Goal: Task Accomplishment & Management: Complete application form

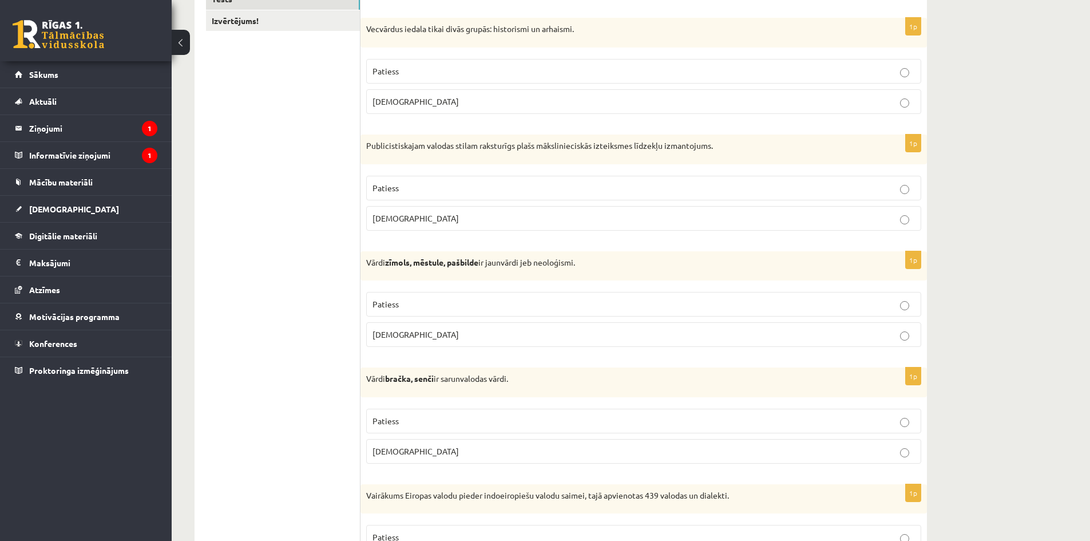
scroll to position [221, 0]
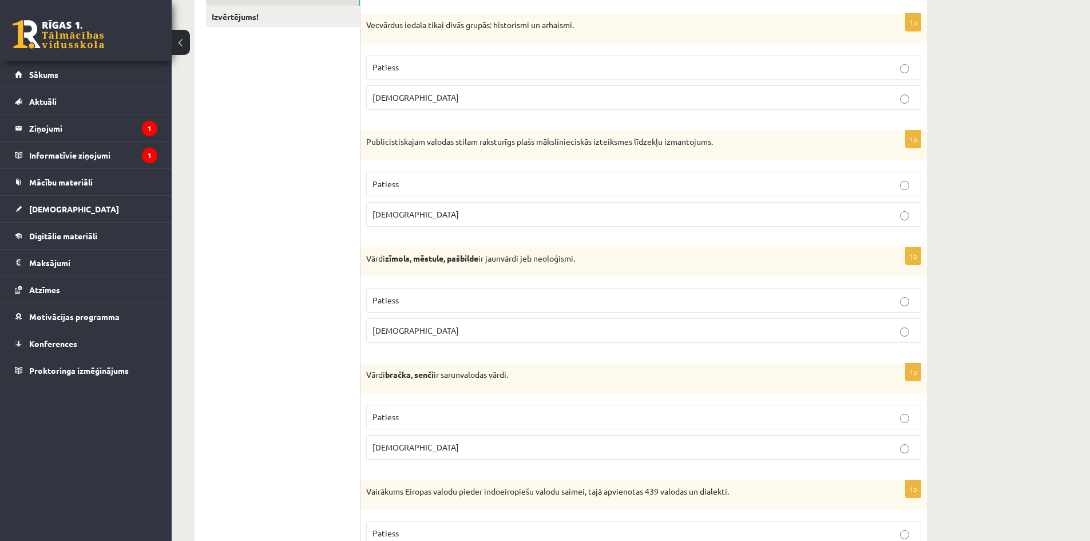
click at [692, 61] on p "Patiess" at bounding box center [643, 67] width 542 height 12
click at [699, 221] on label "[DEMOGRAPHIC_DATA]" at bounding box center [643, 214] width 555 height 25
click at [701, 306] on p "Patiess" at bounding box center [643, 300] width 542 height 12
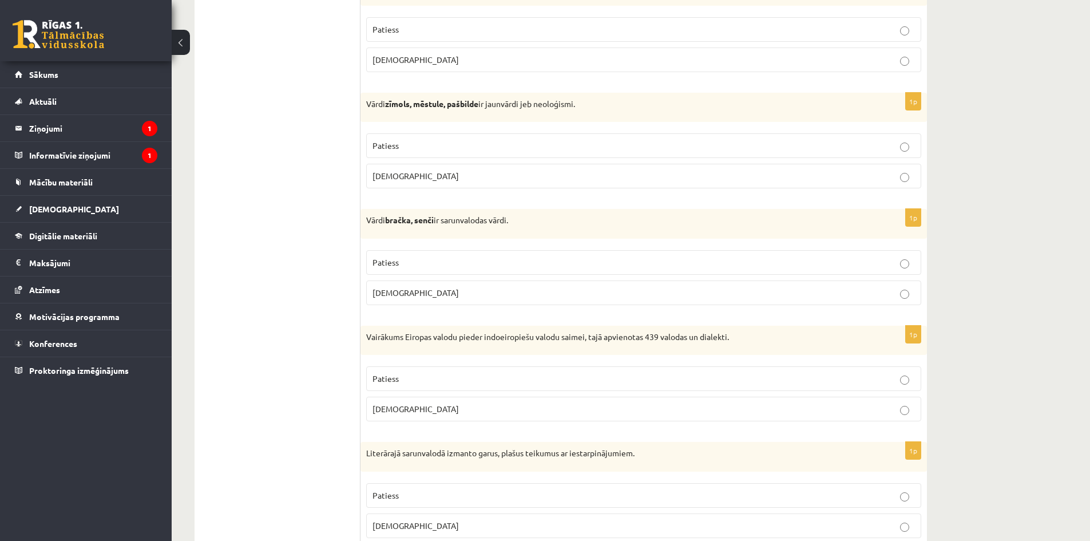
scroll to position [392, 0]
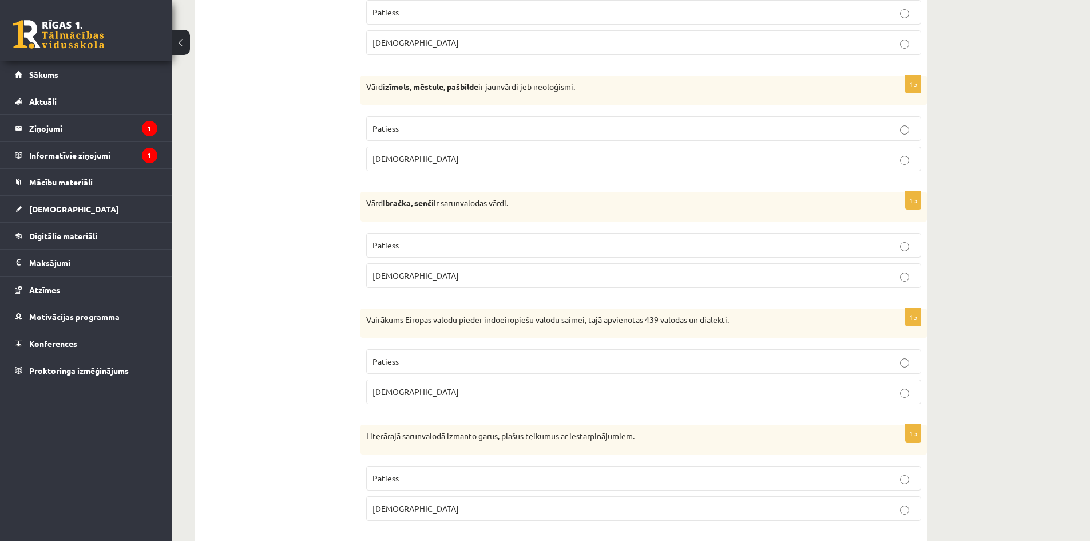
click at [683, 263] on fieldset "Patiess Aplams" at bounding box center [643, 259] width 555 height 64
click at [684, 243] on p "Patiess" at bounding box center [643, 245] width 542 height 12
click at [687, 360] on p "Patiess" at bounding box center [643, 361] width 542 height 12
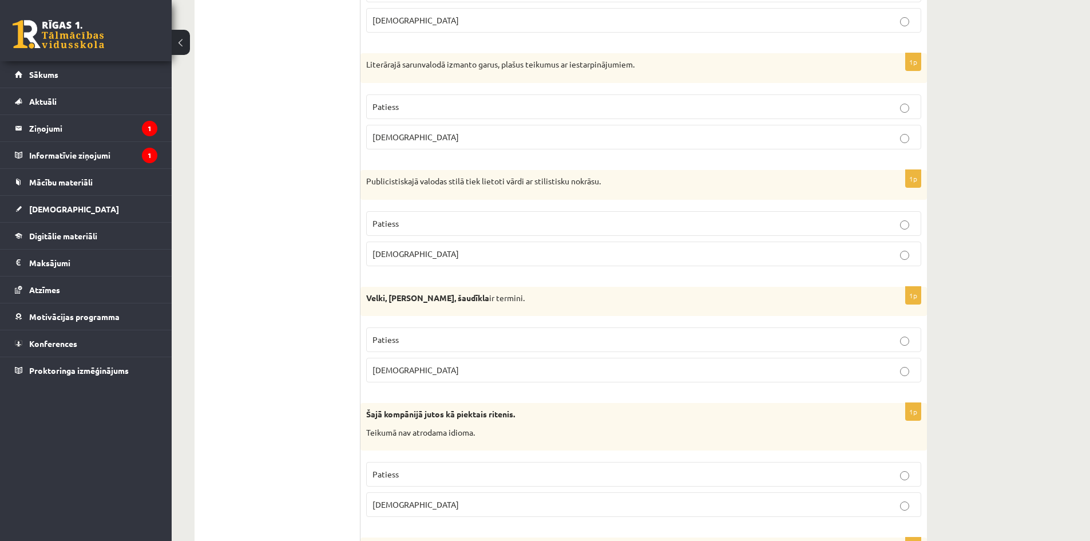
scroll to position [793, 0]
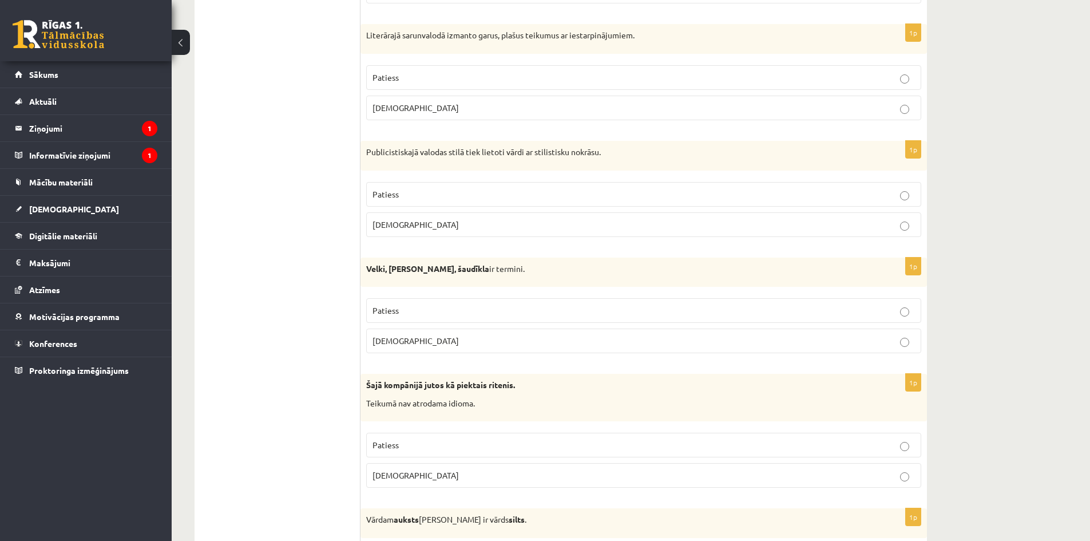
click at [706, 100] on label "Aplams" at bounding box center [643, 108] width 555 height 25
click at [720, 203] on label "Patiess" at bounding box center [643, 194] width 555 height 25
click at [670, 341] on p "Aplams" at bounding box center [643, 341] width 542 height 12
click at [645, 483] on label "Aplams" at bounding box center [643, 475] width 555 height 25
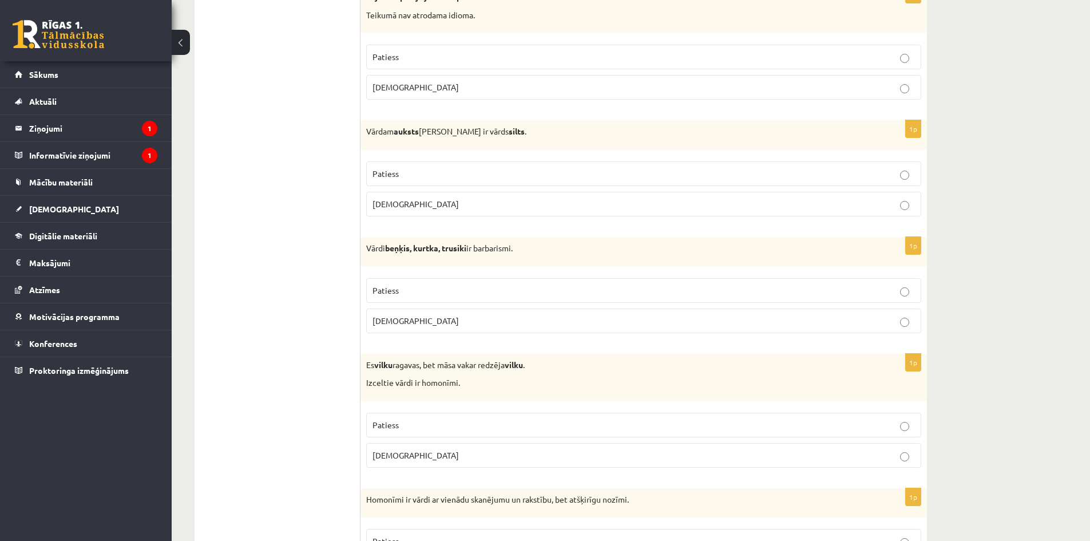
scroll to position [1193, 0]
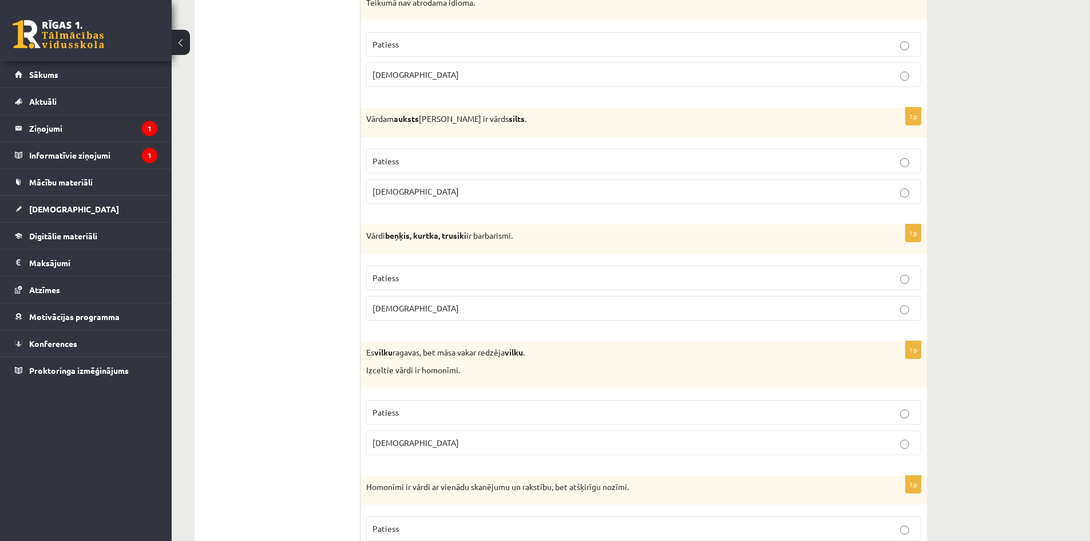
click at [612, 189] on p "Aplams" at bounding box center [643, 191] width 542 height 12
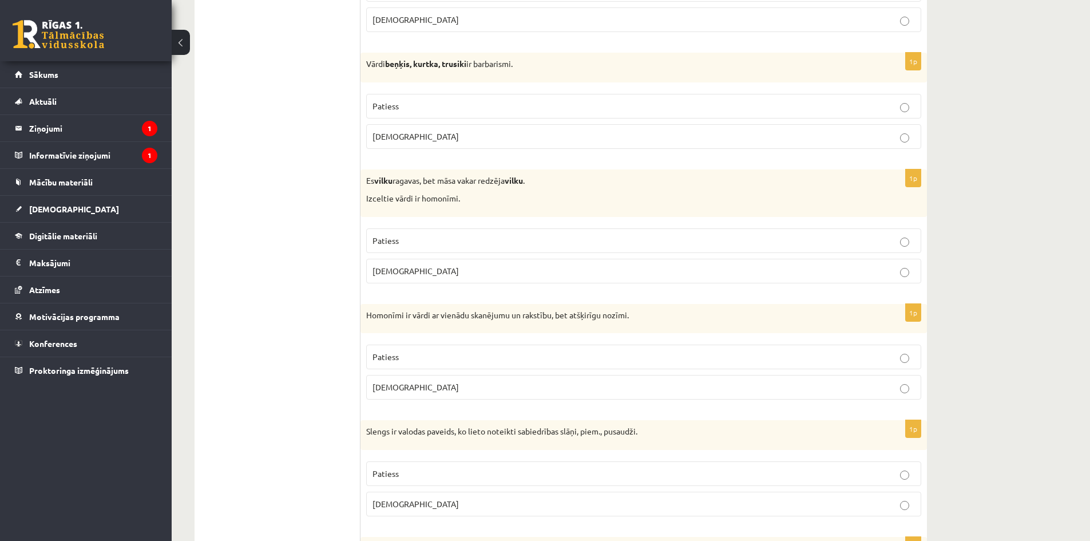
scroll to position [1422, 0]
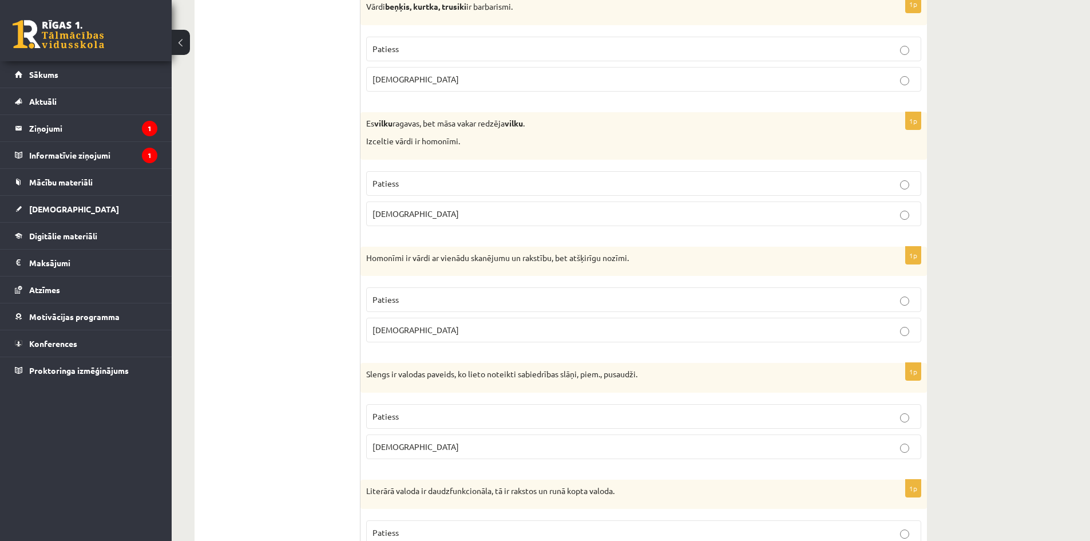
click at [613, 45] on p "Patiess" at bounding box center [643, 49] width 542 height 12
click at [604, 191] on label "Patiess" at bounding box center [643, 183] width 555 height 25
click at [553, 300] on p "Patiess" at bounding box center [643, 299] width 542 height 12
click at [512, 419] on p "Patiess" at bounding box center [643, 416] width 542 height 12
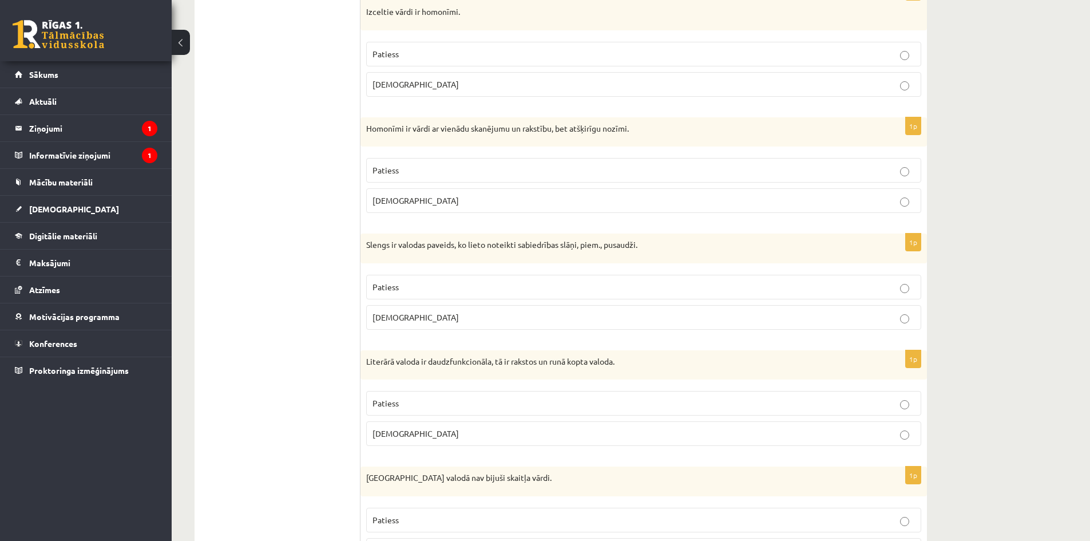
scroll to position [1594, 0]
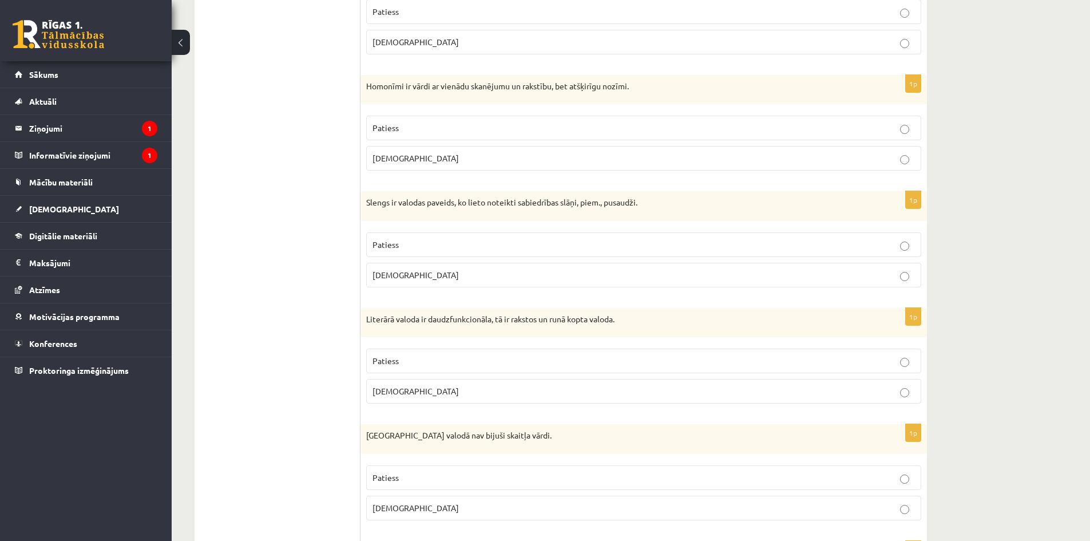
click at [519, 356] on p "Patiess" at bounding box center [643, 361] width 542 height 12
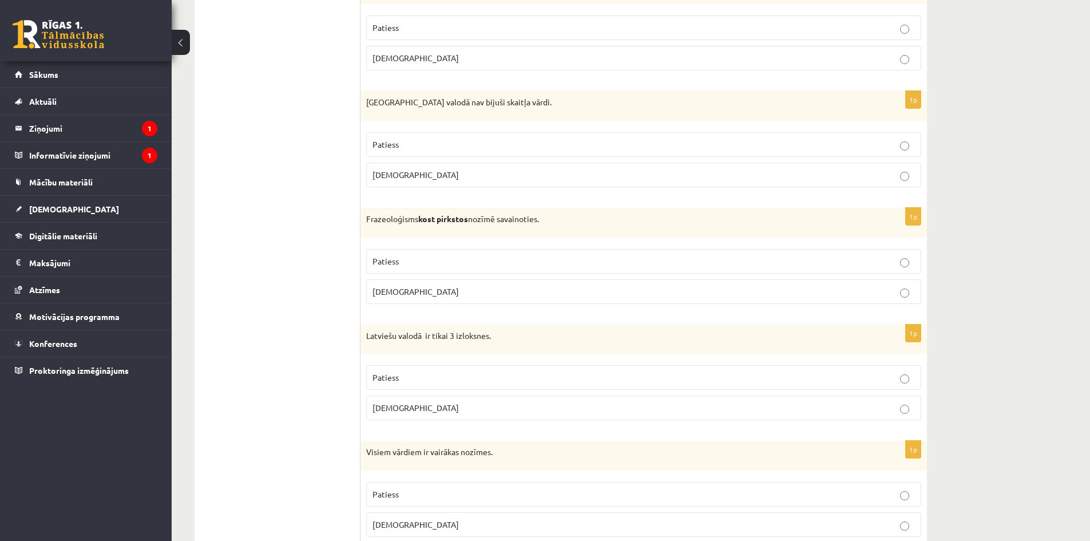
scroll to position [1994, 0]
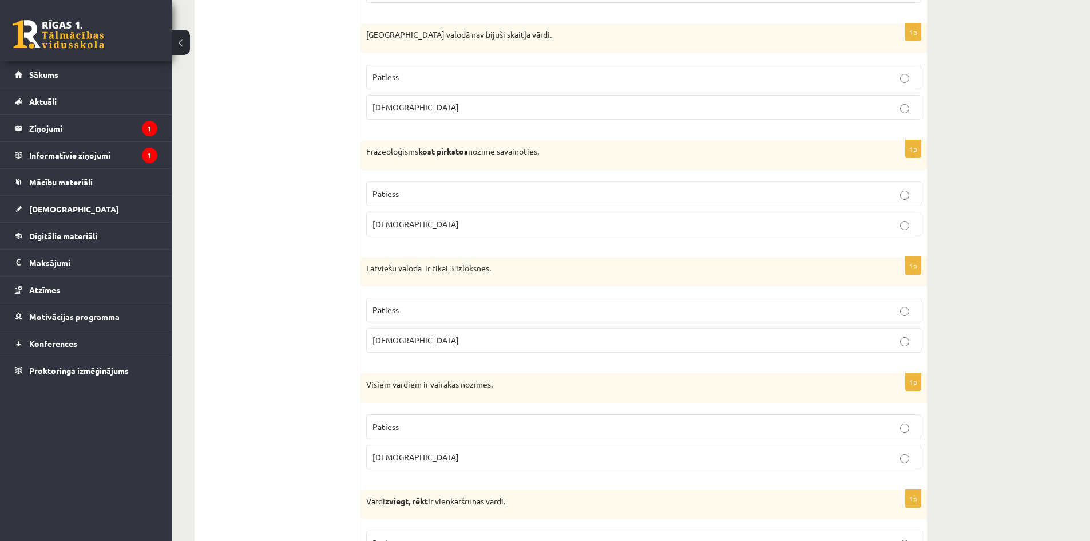
click at [646, 78] on p "Patiess" at bounding box center [643, 77] width 542 height 12
click at [609, 229] on p "Aplams" at bounding box center [643, 224] width 542 height 12
click at [579, 314] on p "Patiess" at bounding box center [643, 310] width 542 height 12
click at [514, 457] on p "Aplams" at bounding box center [643, 457] width 542 height 12
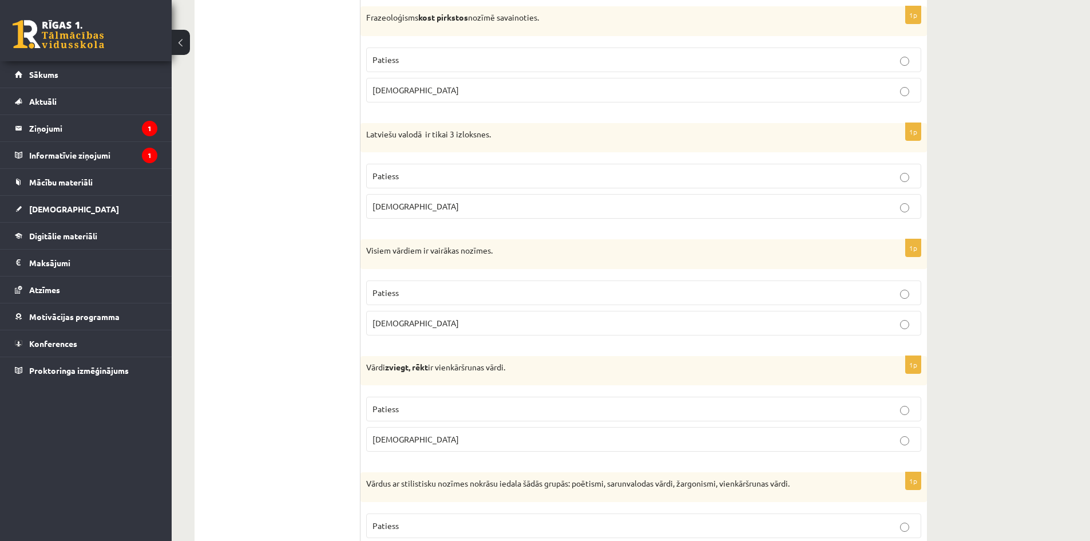
scroll to position [2166, 0]
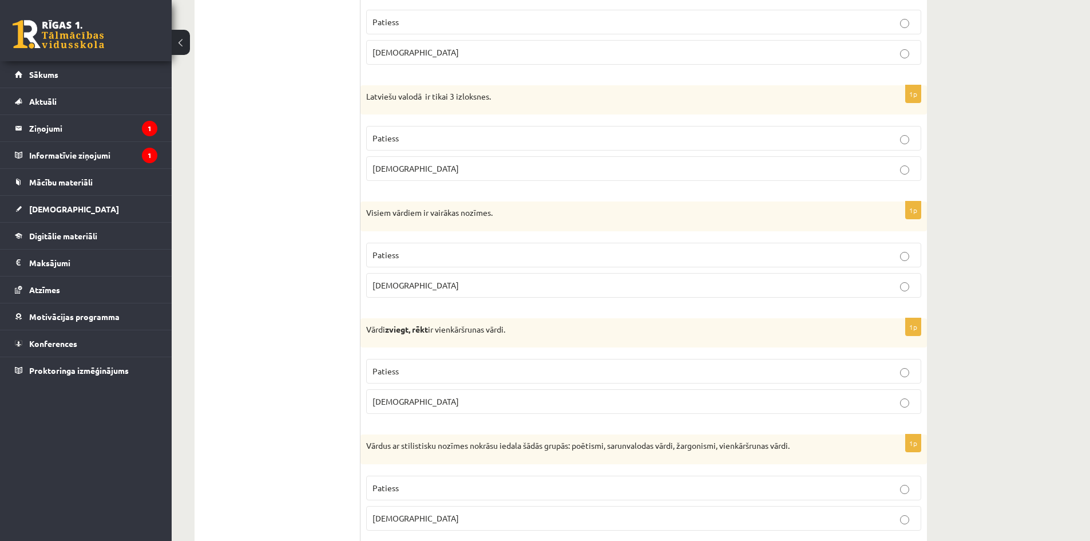
click at [509, 399] on p "Aplams" at bounding box center [643, 401] width 542 height 12
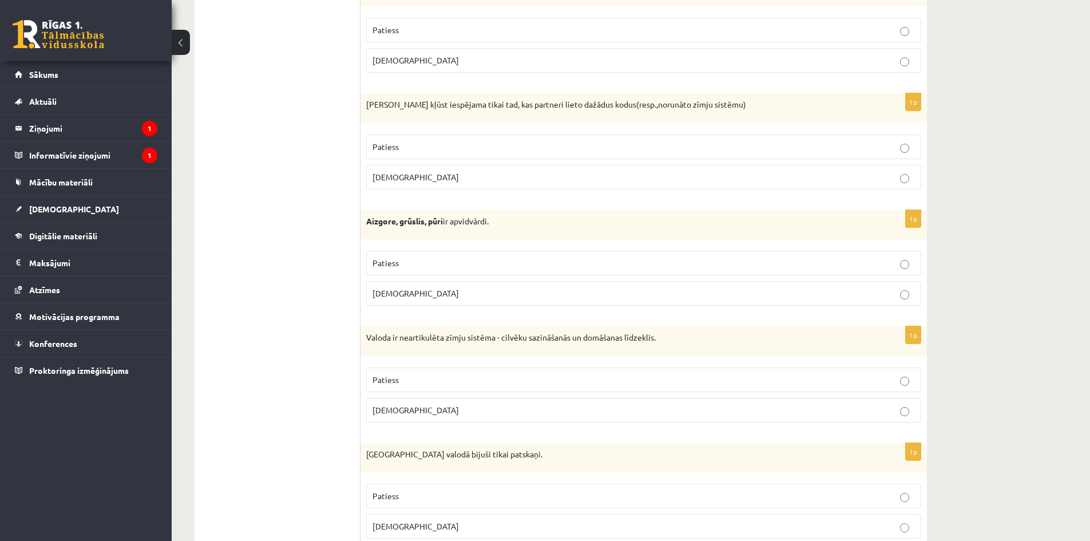
scroll to position [2566, 0]
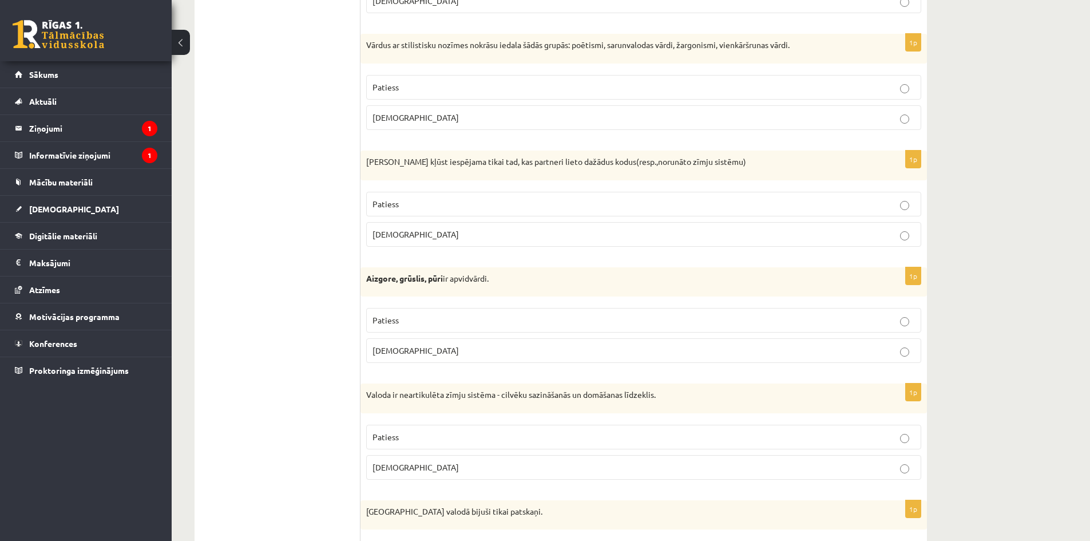
click at [728, 91] on p "Patiess" at bounding box center [643, 87] width 542 height 12
click at [655, 239] on p "Aplams" at bounding box center [643, 234] width 542 height 12
click at [680, 330] on label "Patiess" at bounding box center [643, 320] width 555 height 25
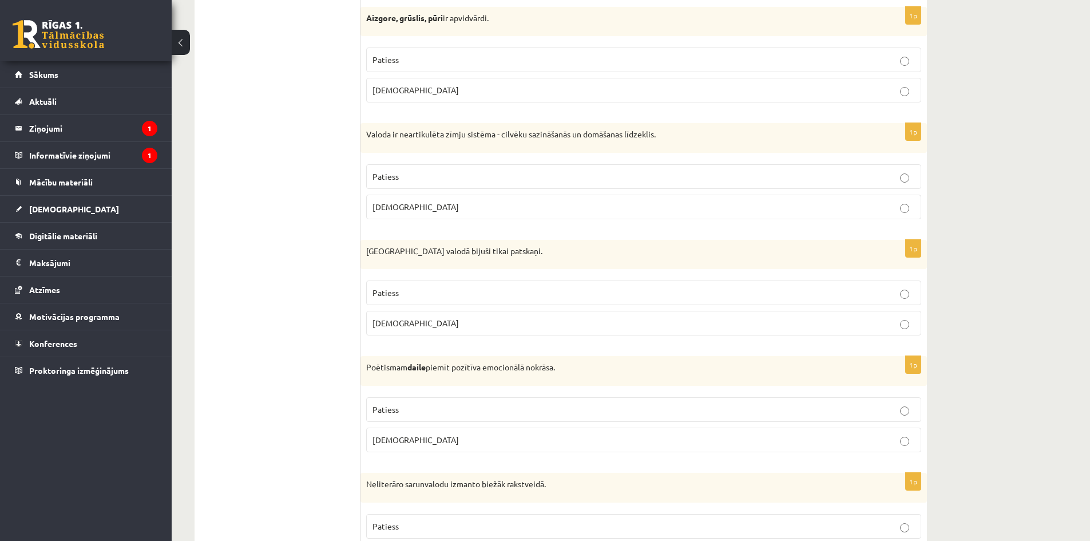
scroll to position [2852, 0]
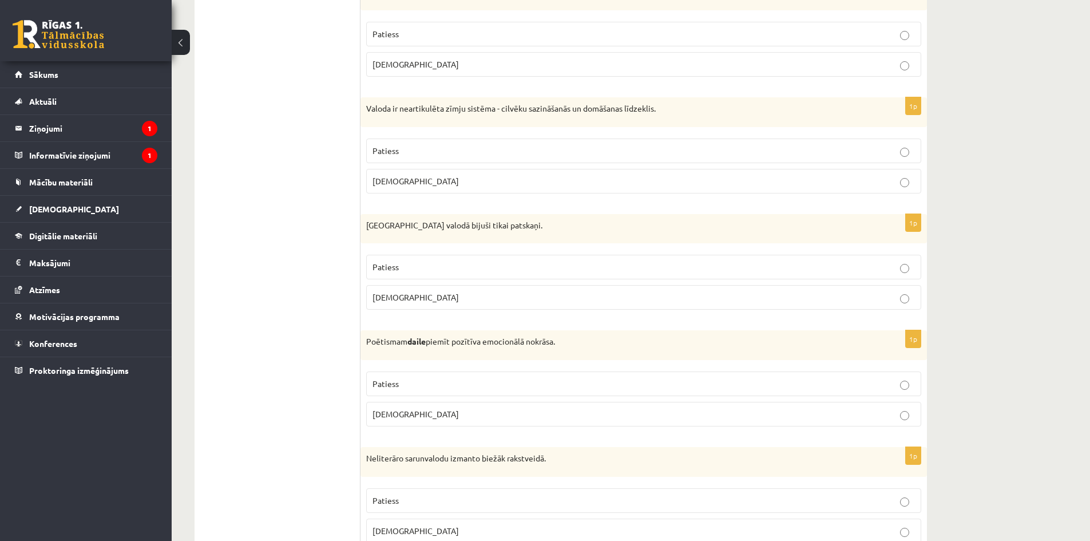
click at [634, 178] on p "Aplams" at bounding box center [643, 181] width 542 height 12
click at [679, 301] on p "Aplams" at bounding box center [643, 297] width 542 height 12
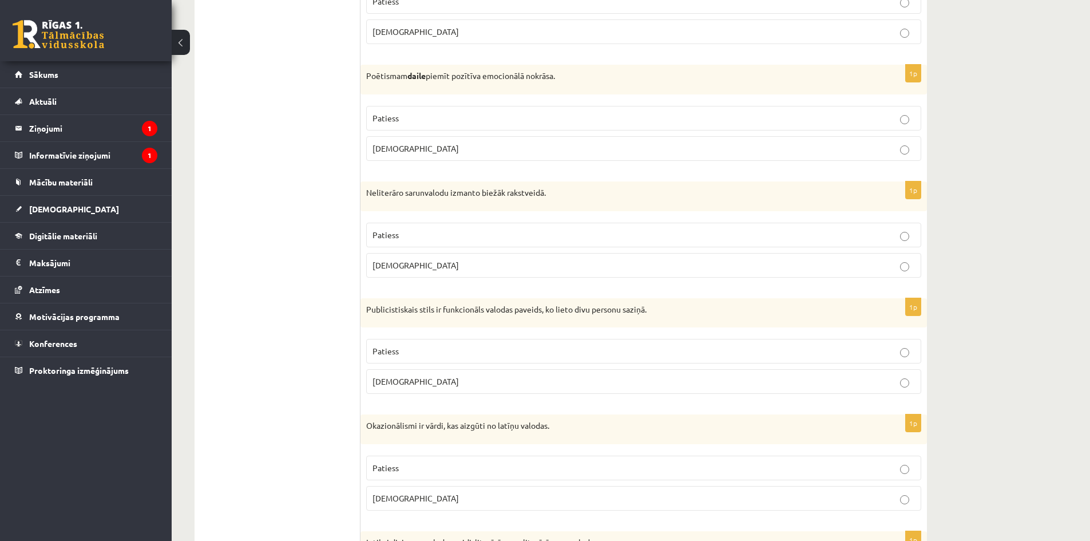
scroll to position [3139, 0]
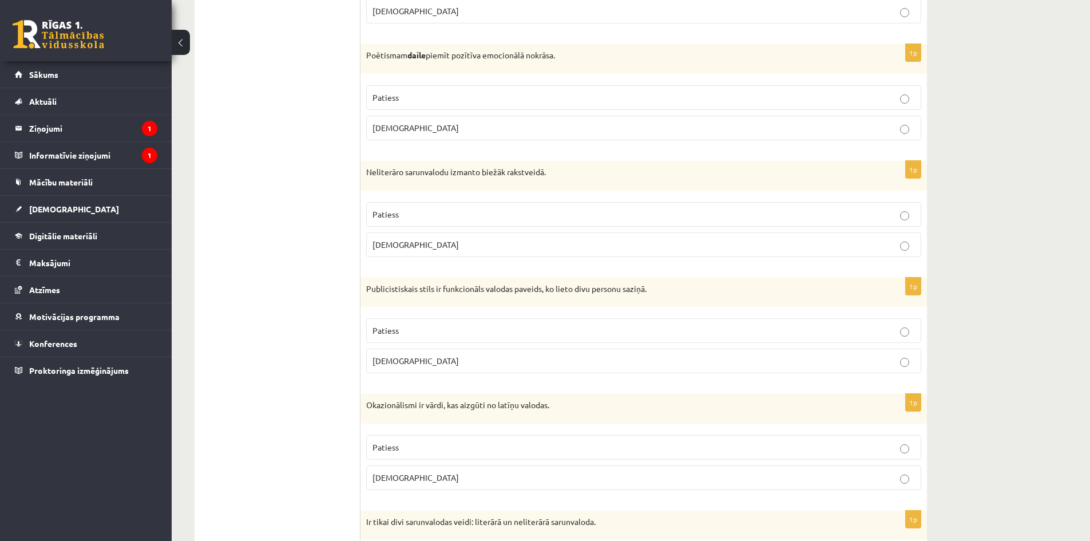
click at [649, 106] on label "Patiess" at bounding box center [643, 97] width 555 height 25
click at [640, 243] on p "Aplams" at bounding box center [643, 245] width 542 height 12
click at [634, 367] on p "Aplams" at bounding box center [643, 361] width 542 height 12
click at [616, 482] on p "Aplams" at bounding box center [643, 477] width 542 height 12
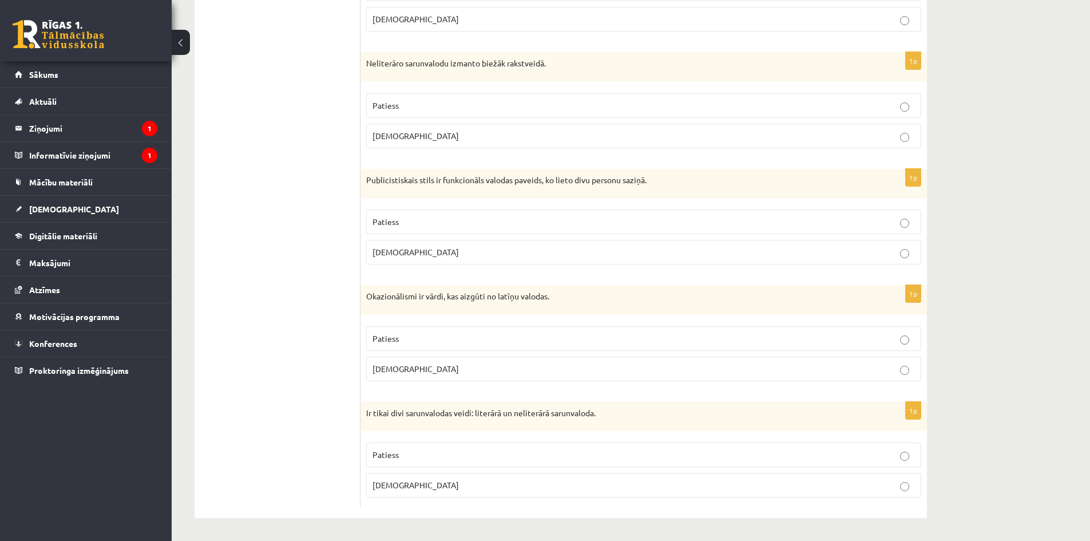
scroll to position [3248, 0]
click at [617, 455] on p "Patiess" at bounding box center [643, 455] width 542 height 12
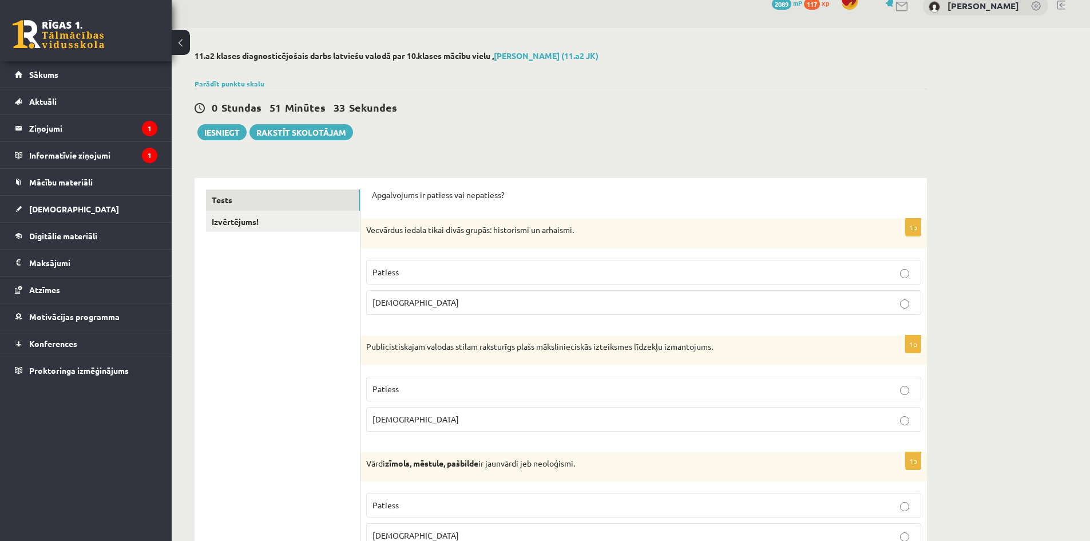
scroll to position [0, 0]
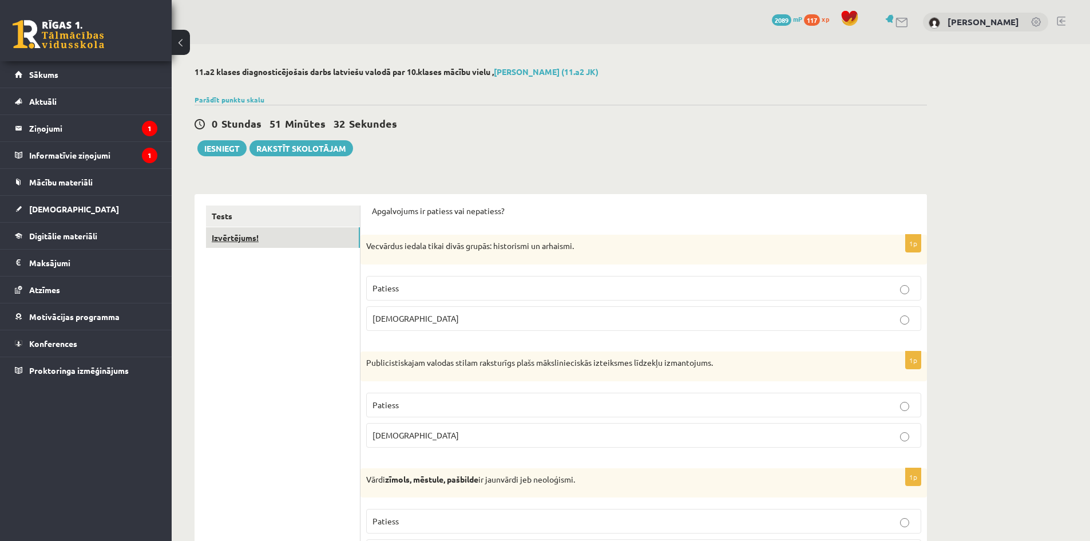
click at [334, 244] on link "Izvērtējums!" at bounding box center [283, 237] width 154 height 21
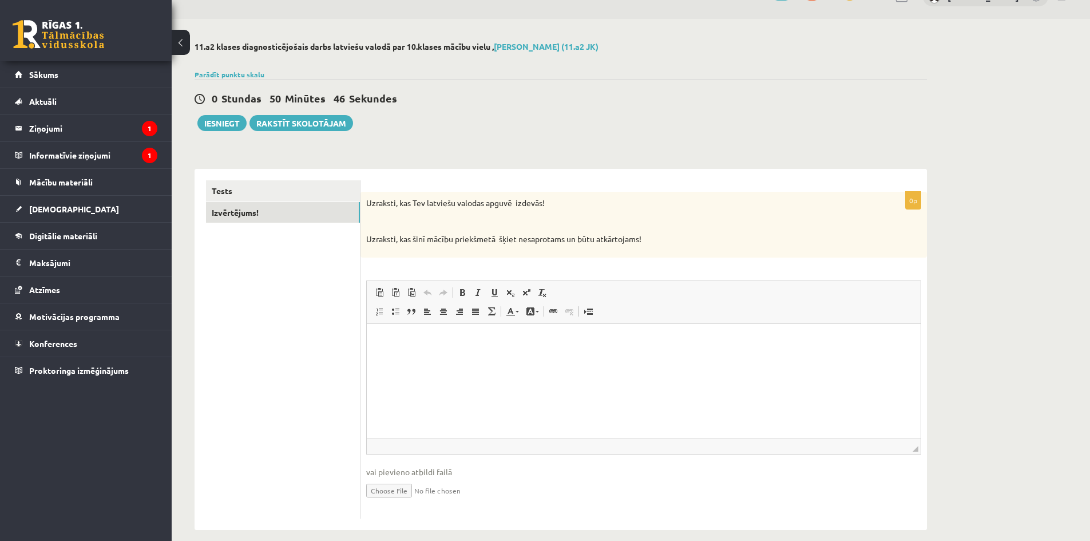
scroll to position [38, 0]
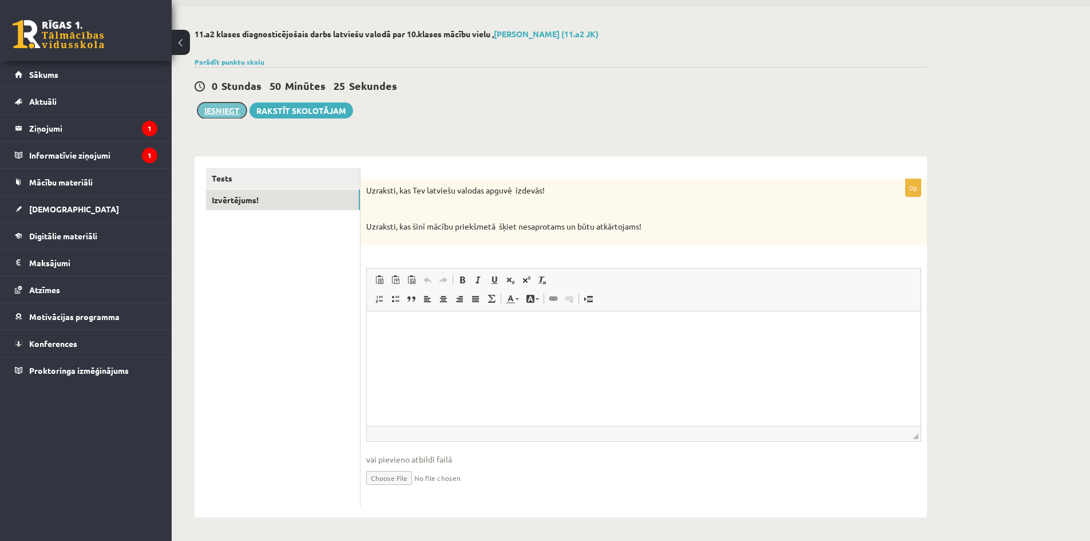
click at [242, 117] on button "Iesniegt" at bounding box center [221, 110] width 49 height 16
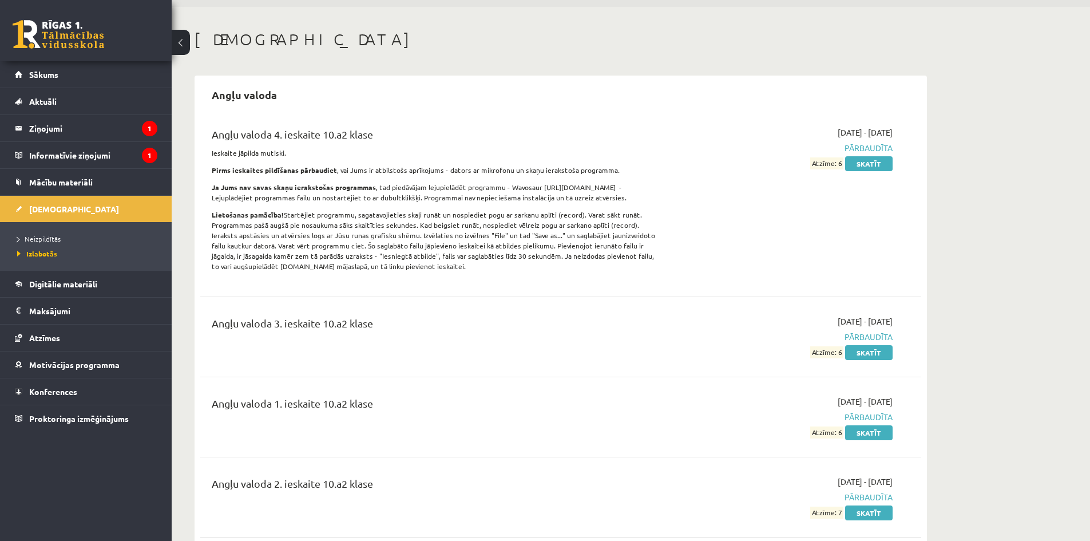
scroll to position [57, 0]
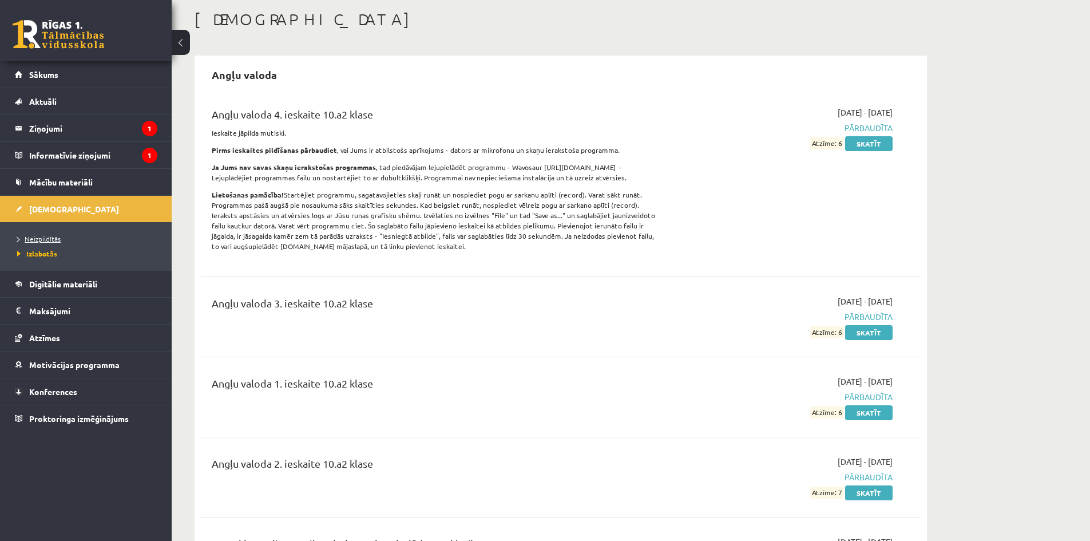
click at [30, 243] on link "Neizpildītās" at bounding box center [88, 238] width 143 height 10
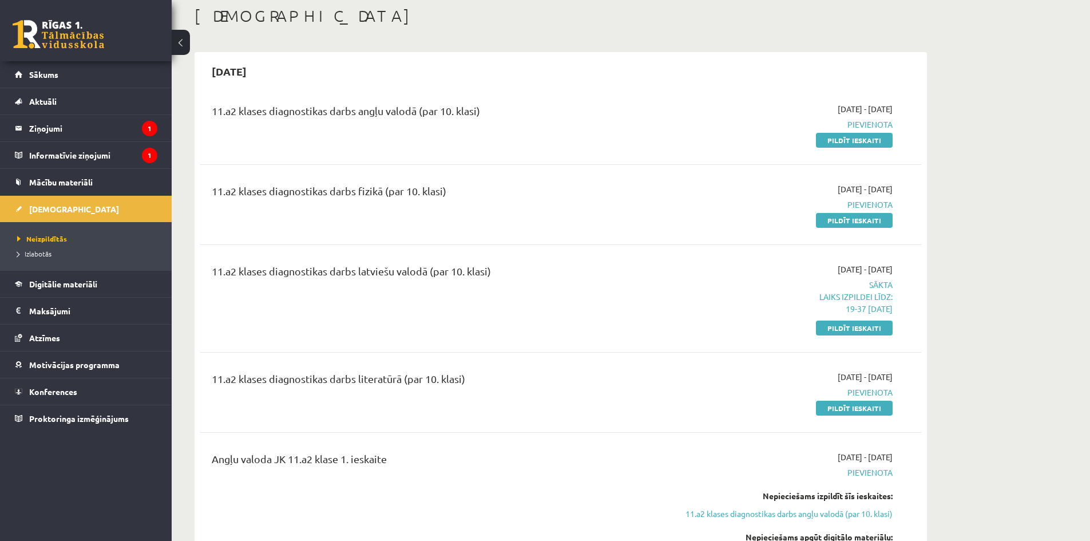
scroll to position [114, 0]
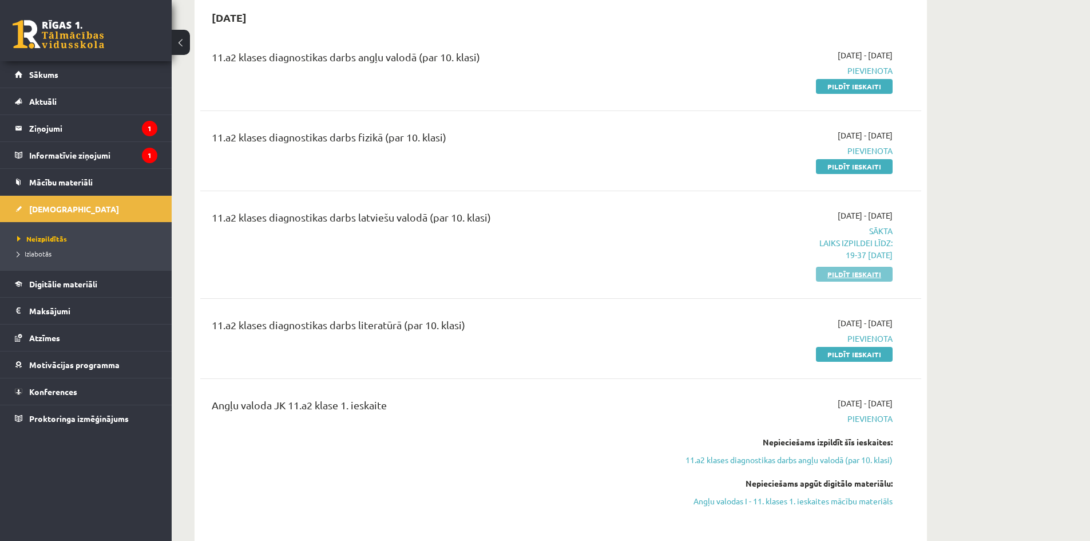
click at [844, 276] on link "Pildīt ieskaiti" at bounding box center [854, 274] width 77 height 15
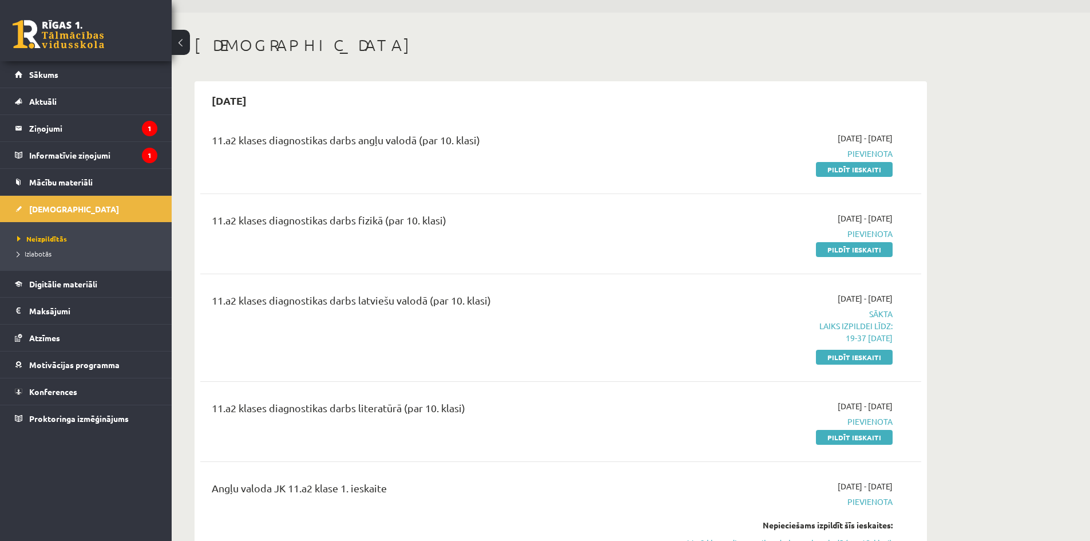
scroll to position [57, 0]
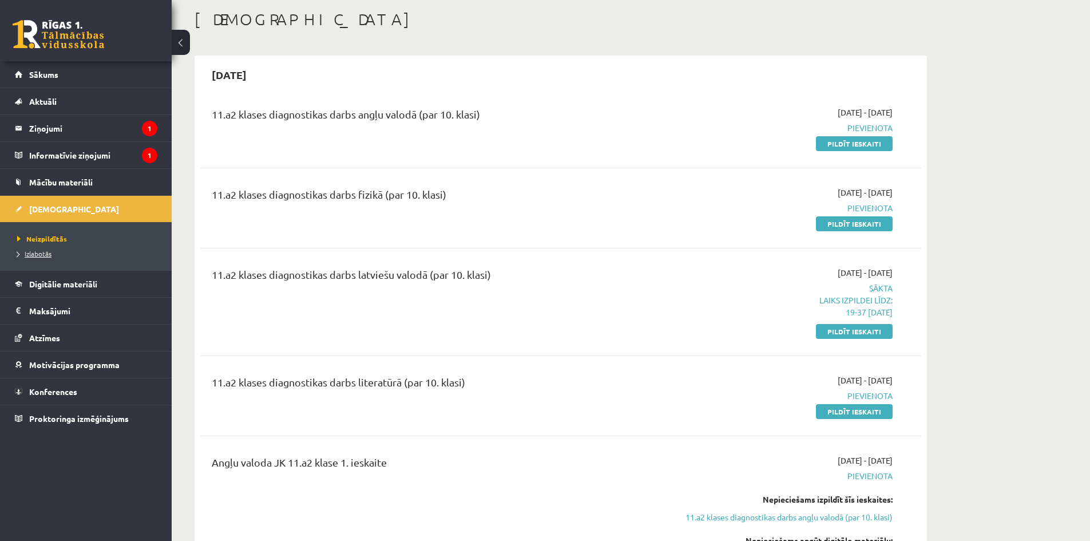
click at [47, 257] on link "Izlabotās" at bounding box center [88, 253] width 143 height 10
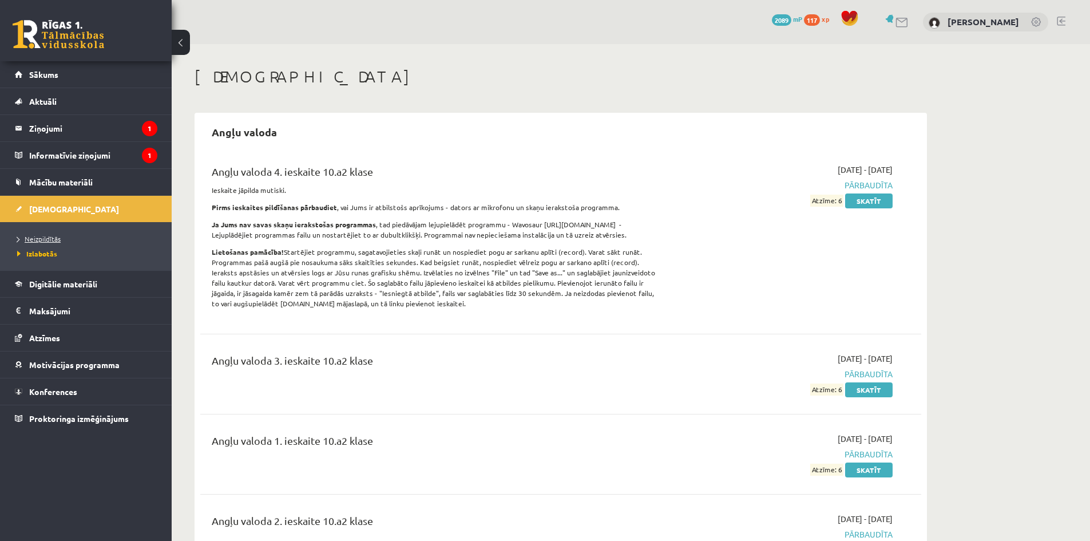
click at [42, 238] on span "Neizpildītās" at bounding box center [38, 238] width 43 height 9
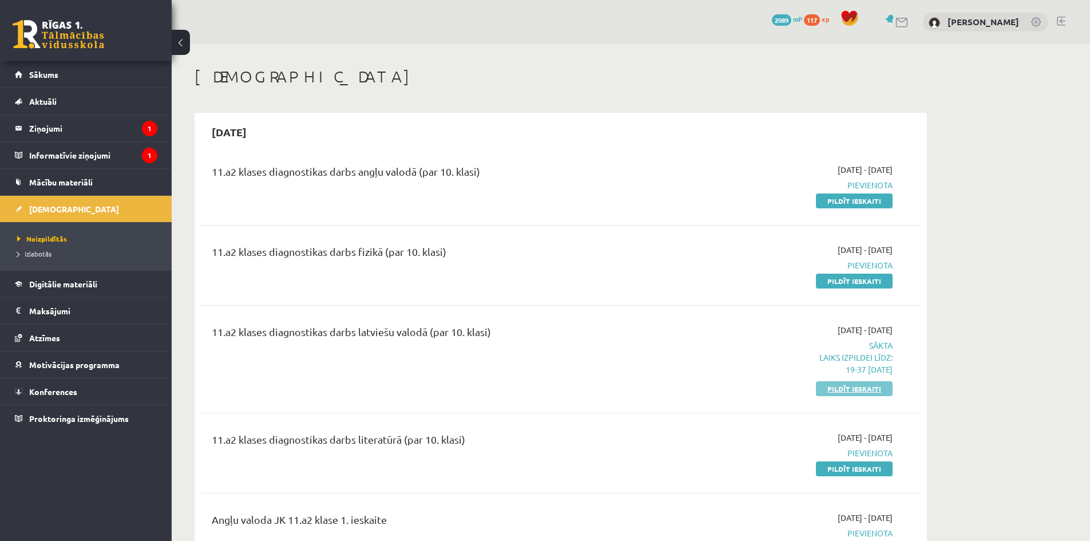
click at [879, 391] on link "Pildīt ieskaiti" at bounding box center [854, 388] width 77 height 15
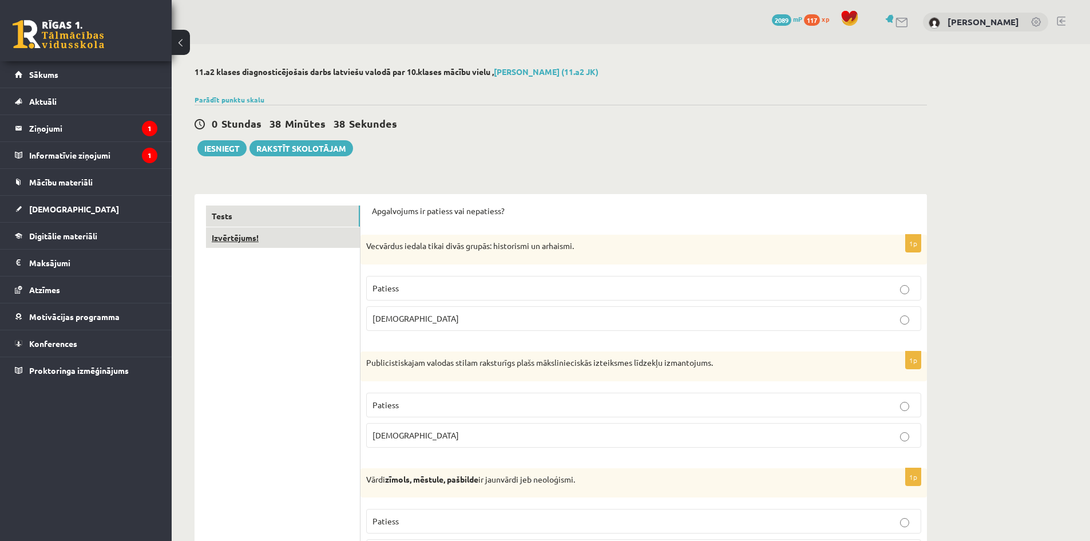
click at [336, 233] on link "Izvērtējums!" at bounding box center [283, 237] width 154 height 21
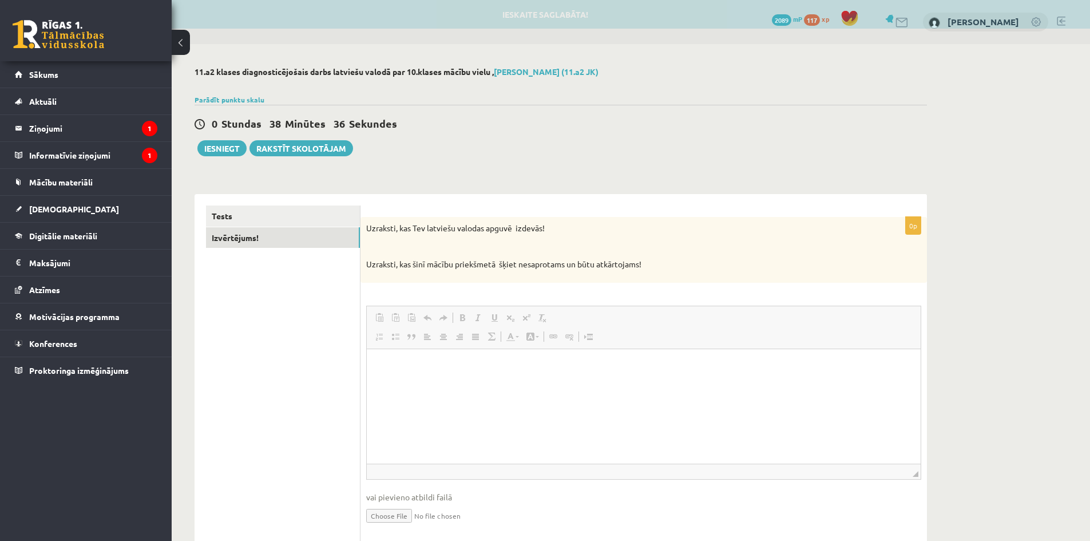
click at [494, 334] on span at bounding box center [491, 336] width 9 height 9
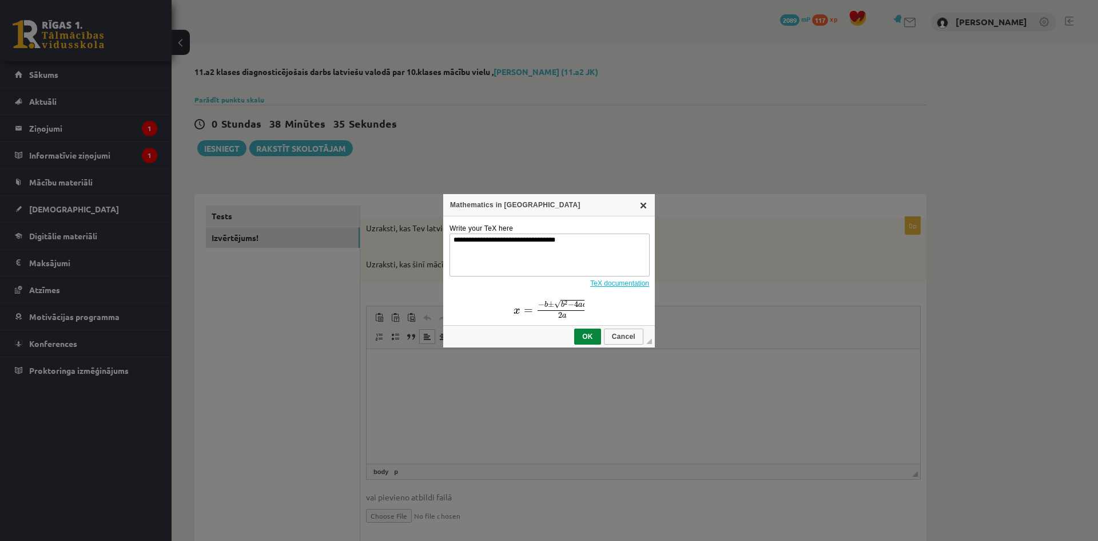
click at [644, 205] on link "X" at bounding box center [643, 204] width 9 height 9
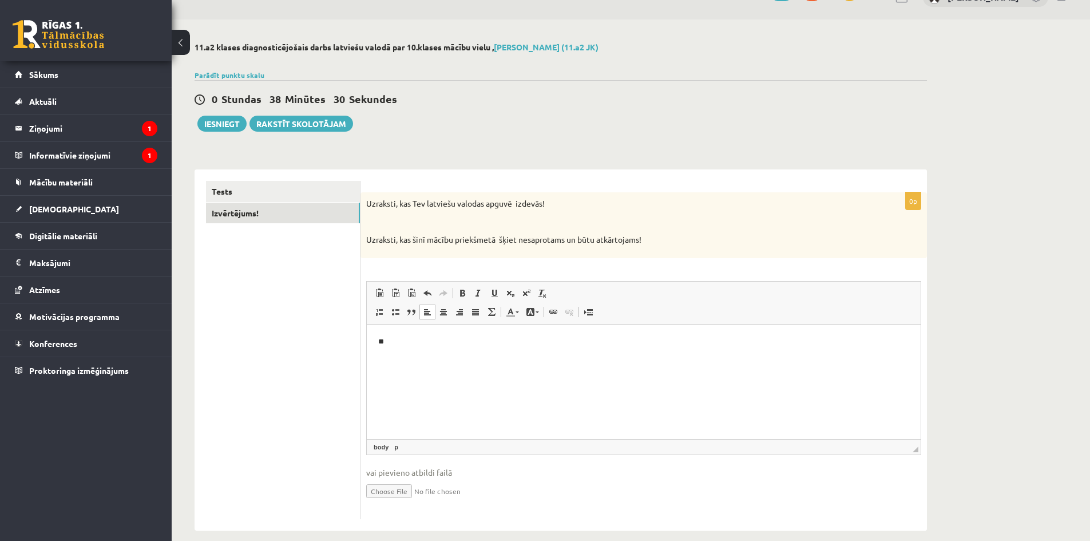
scroll to position [38, 0]
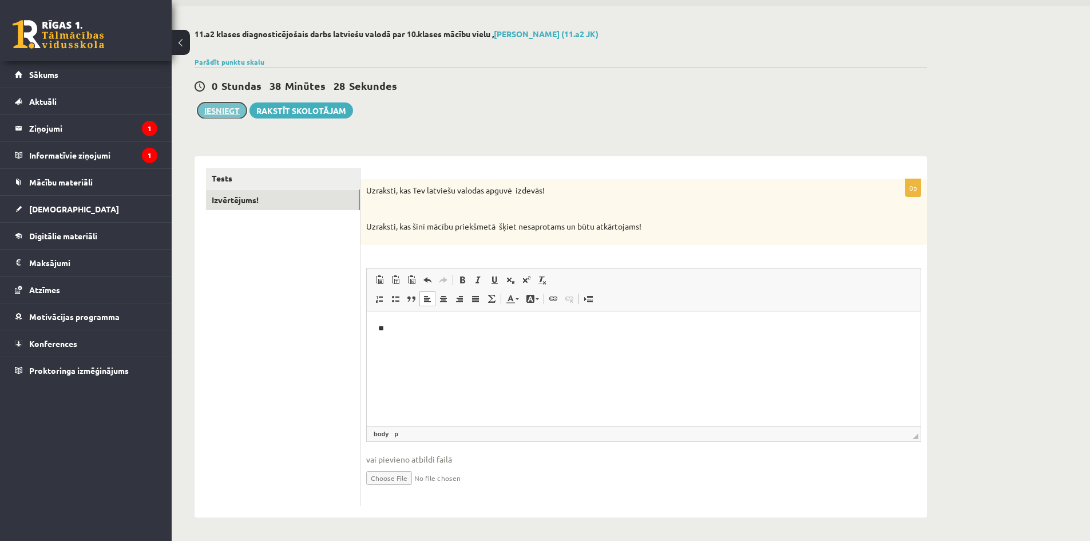
click at [228, 109] on button "Iesniegt" at bounding box center [221, 110] width 49 height 16
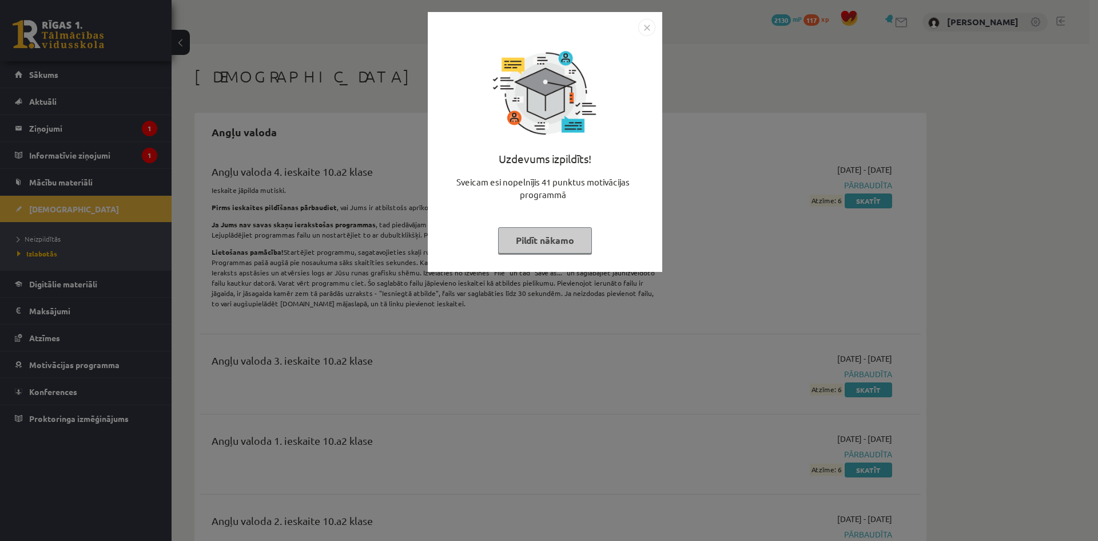
click at [644, 23] on img "Close" at bounding box center [646, 27] width 17 height 17
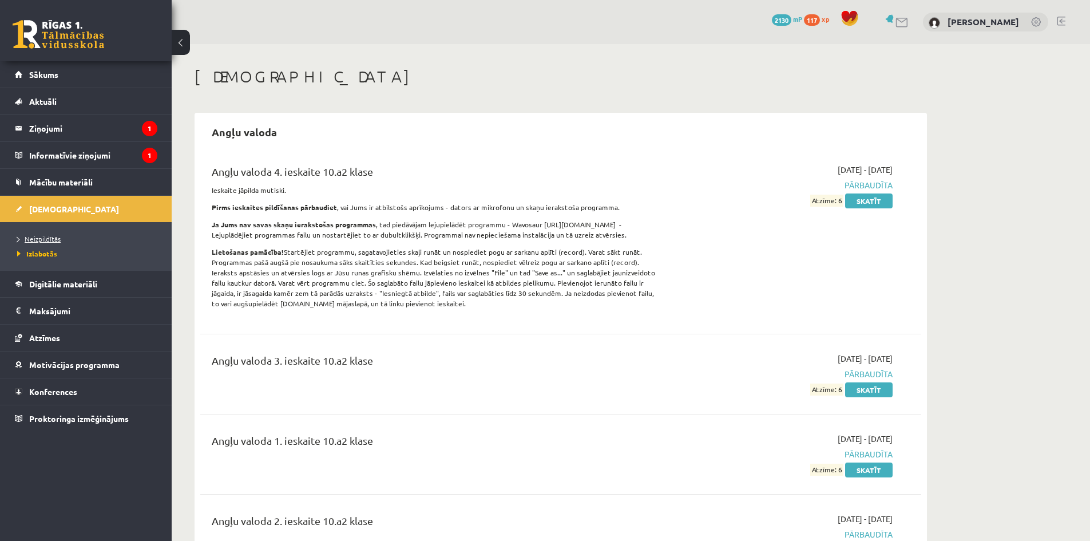
click at [20, 243] on link "Neizpildītās" at bounding box center [88, 238] width 143 height 10
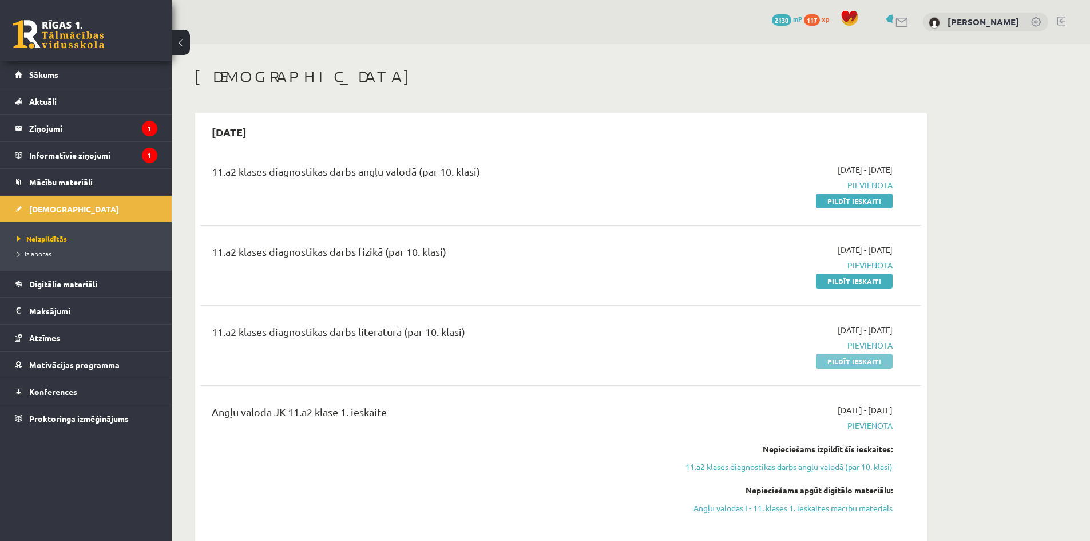
click at [835, 359] on link "Pildīt ieskaiti" at bounding box center [854, 361] width 77 height 15
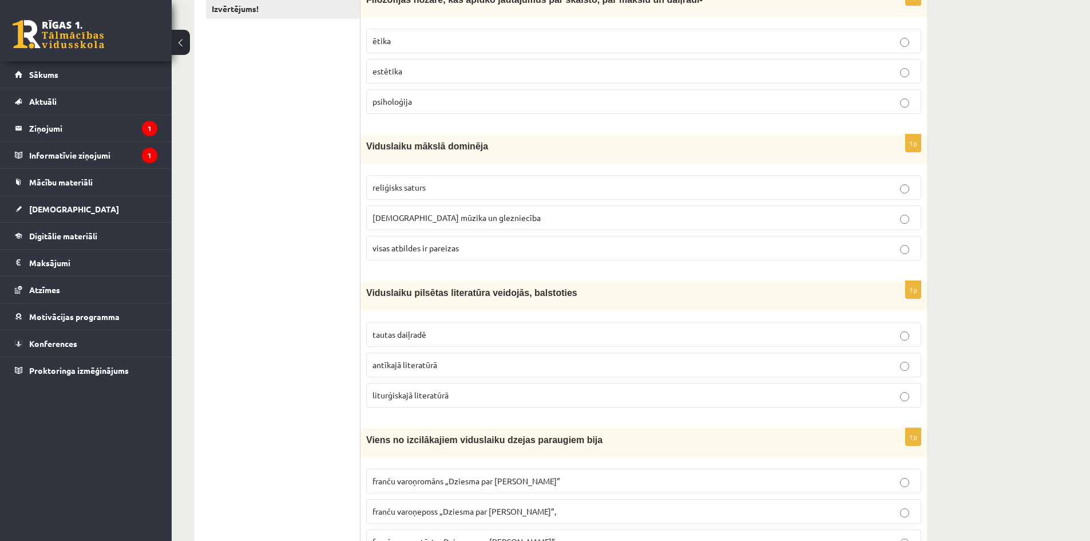
scroll to position [208, 0]
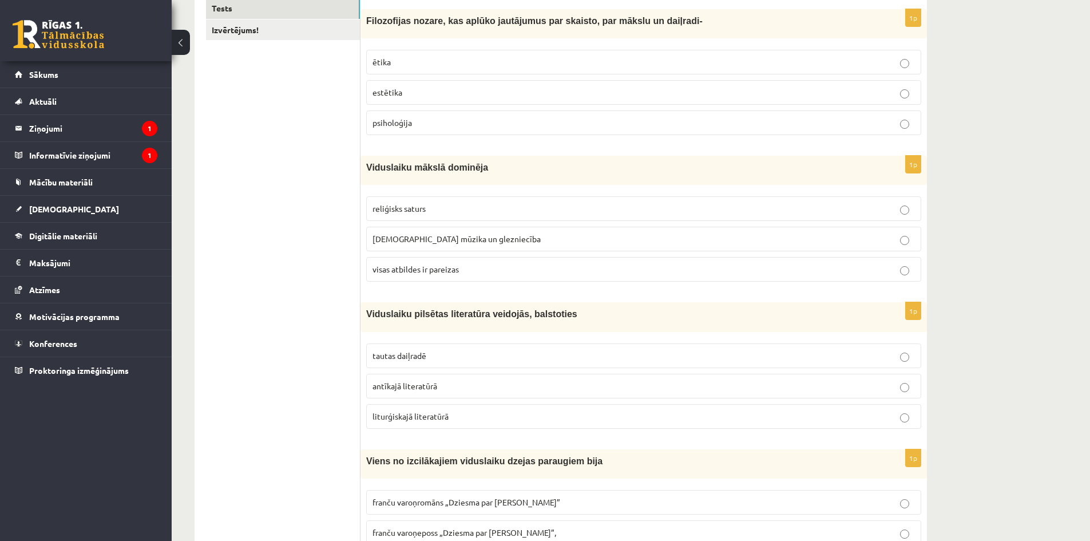
click at [821, 89] on p "estētika" at bounding box center [643, 92] width 542 height 12
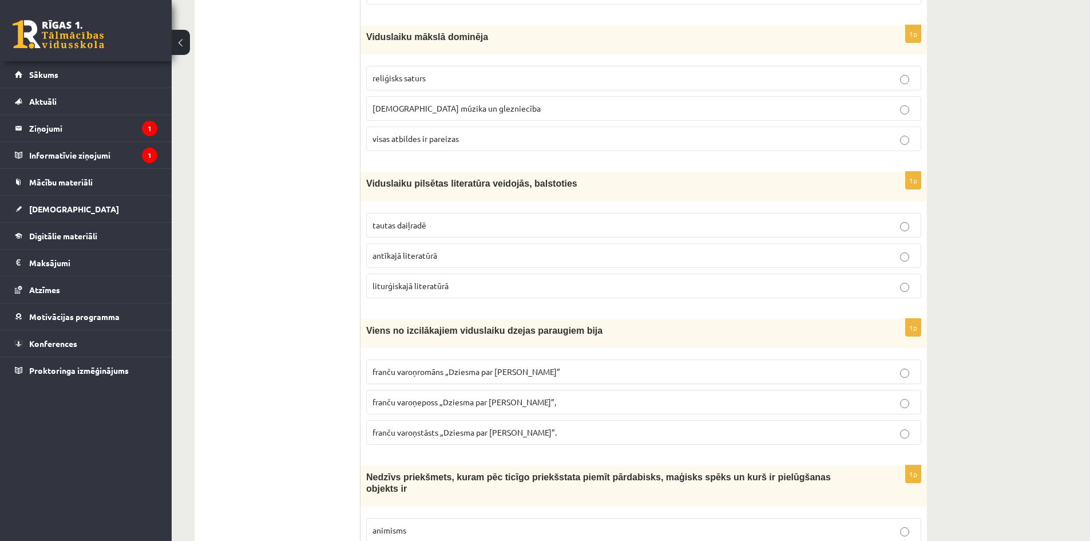
scroll to position [348, 0]
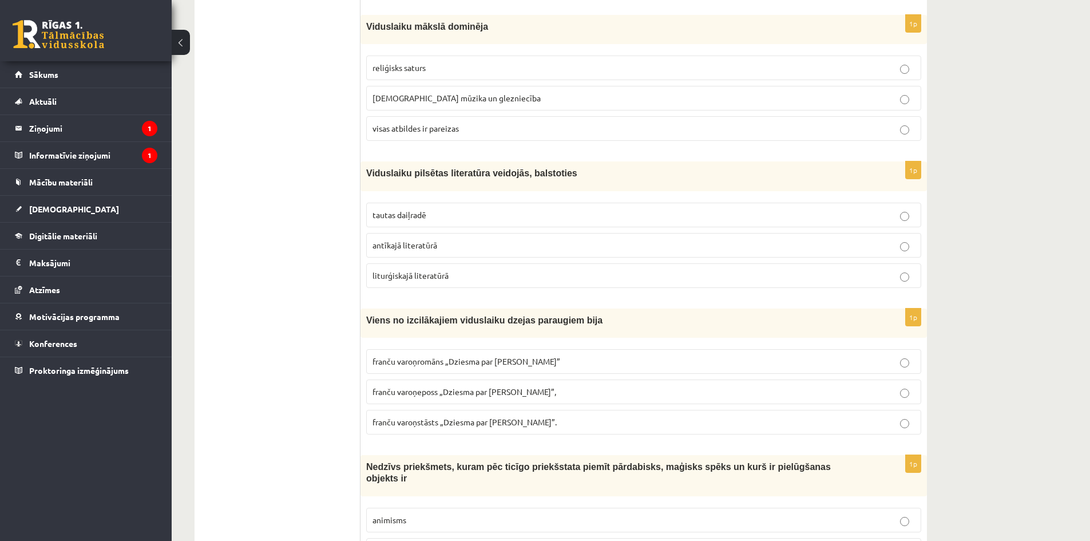
click at [521, 134] on p "visas atbildes ir pareizas" at bounding box center [643, 128] width 542 height 12
click at [470, 217] on p "tautas daiļradē" at bounding box center [643, 215] width 542 height 12
click at [421, 395] on span "franču varoņeposs „Dziesma par Rolandu”," at bounding box center [464, 391] width 184 height 10
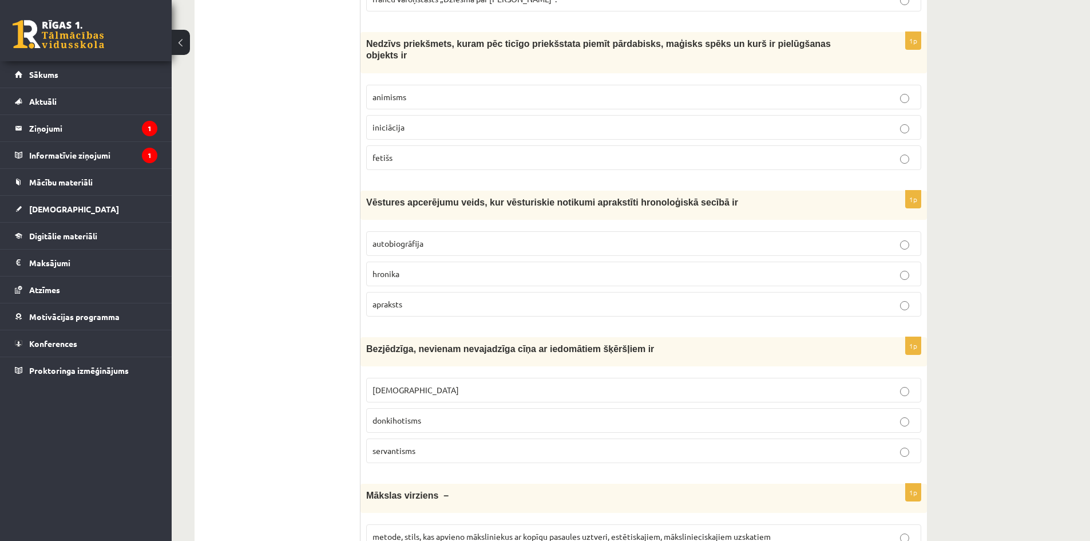
scroll to position [806, 0]
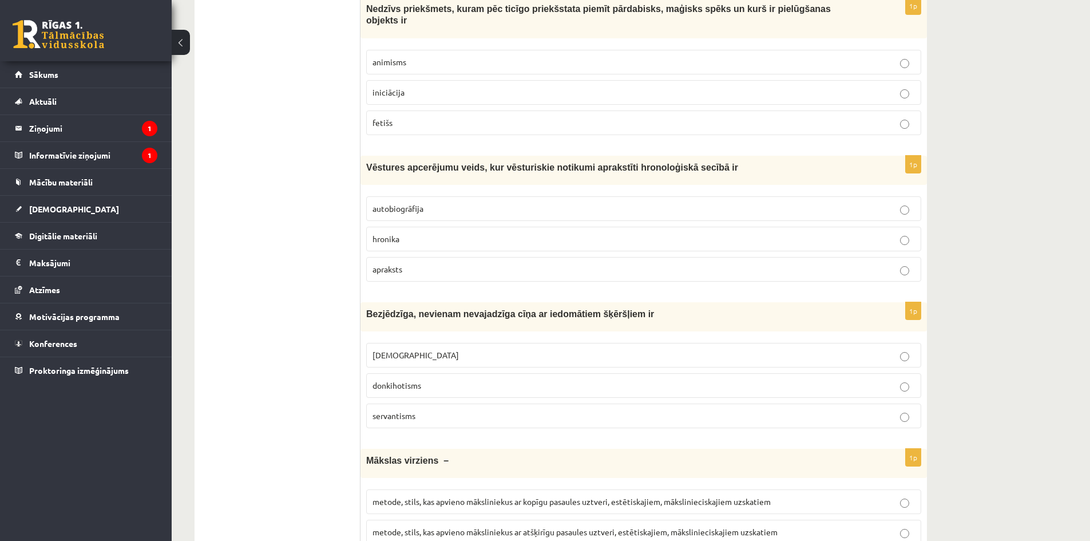
click at [506, 110] on label "fetišs" at bounding box center [643, 122] width 555 height 25
click at [431, 235] on label "hronika" at bounding box center [643, 239] width 555 height 25
click at [434, 379] on p "donkihotisms" at bounding box center [643, 385] width 542 height 12
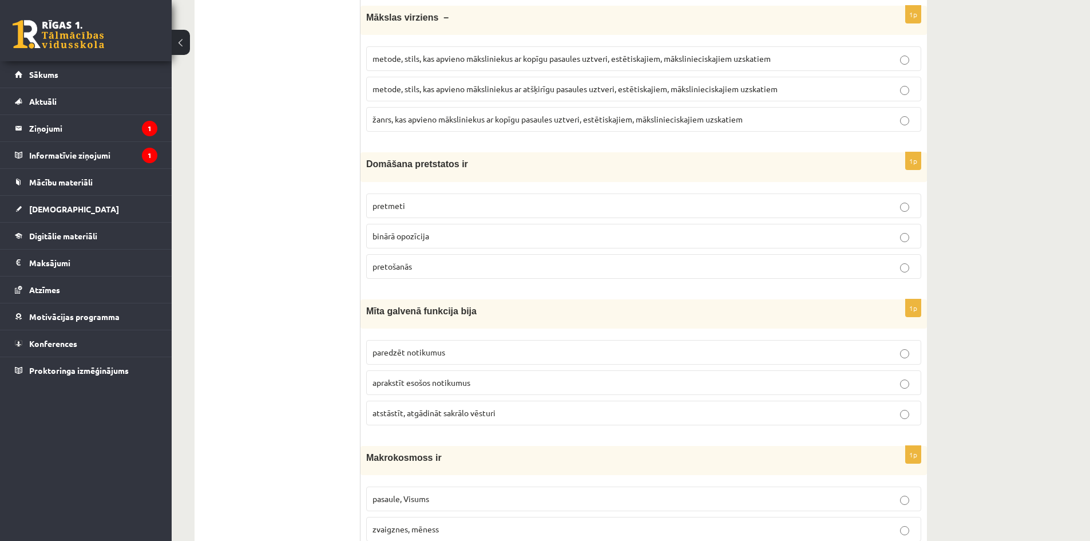
scroll to position [1243, 0]
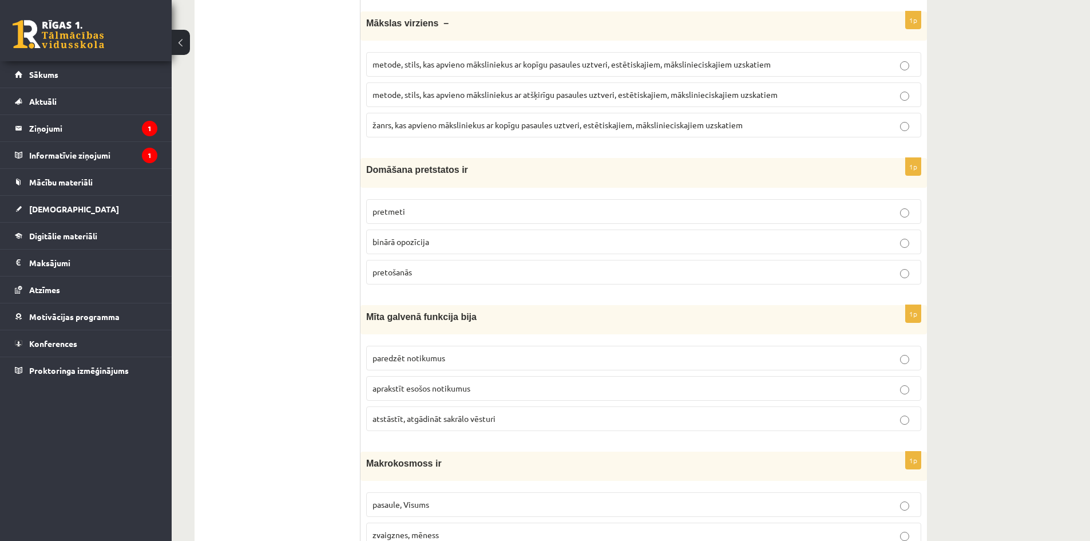
click at [568, 59] on span "metode, stils, kas apvieno māksliniekus ar kopīgu pasaules uztveri, estētiskaji…" at bounding box center [571, 64] width 398 height 10
click at [479, 236] on p "binārā opozīcija" at bounding box center [643, 242] width 542 height 12
click at [489, 413] on span "atstāstīt, atgādināt sakrālo vēsturi" at bounding box center [433, 418] width 123 height 10
click at [527, 412] on p "atstāstīt, atgādināt sakrālo vēsturi" at bounding box center [643, 418] width 542 height 12
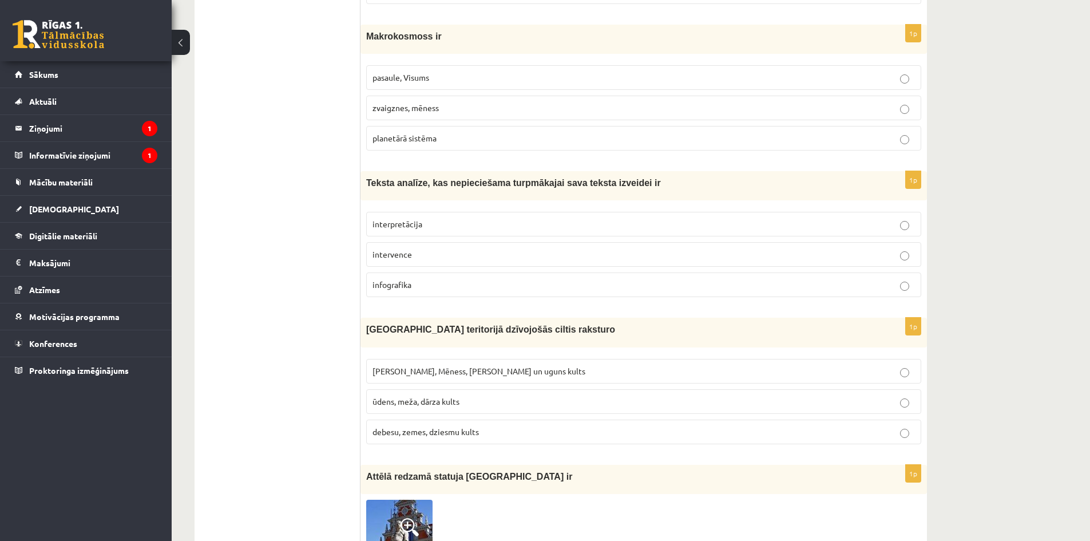
scroll to position [1681, 0]
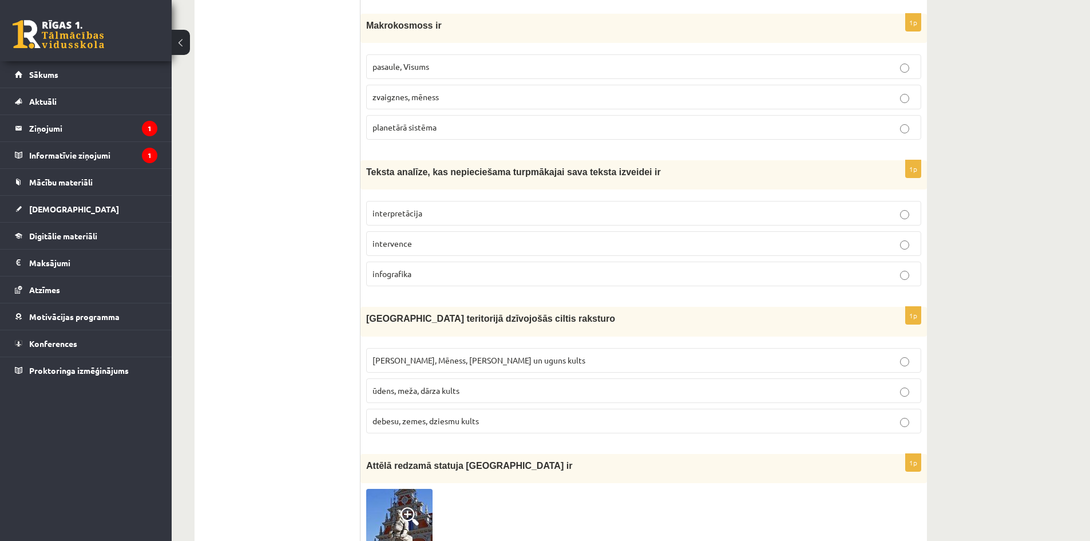
click at [487, 61] on p "pasaule, Visums" at bounding box center [643, 67] width 542 height 12
click at [432, 207] on p "interpretācija" at bounding box center [643, 213] width 542 height 12
click at [427, 348] on label "Saules, Mēness, Pērkona un uguns kults" at bounding box center [643, 360] width 555 height 25
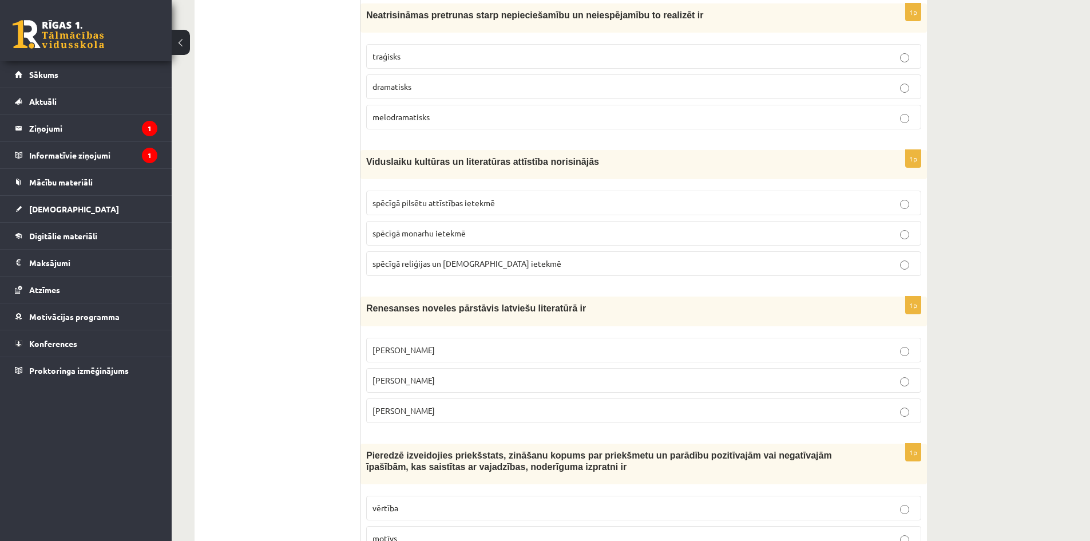
scroll to position [2372, 0]
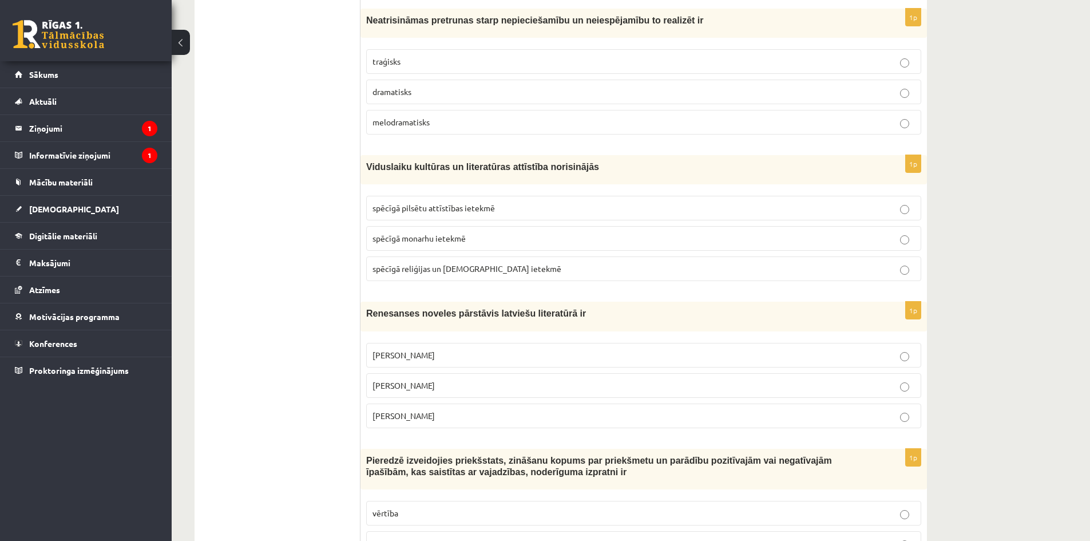
click at [568, 55] on p "traģisks" at bounding box center [643, 61] width 542 height 12
click at [506, 266] on label "spēcīgā reliģijas un baznīcas ietekmē" at bounding box center [643, 268] width 555 height 25
click at [479, 410] on p "Jānis Ezeriņš" at bounding box center [643, 416] width 542 height 12
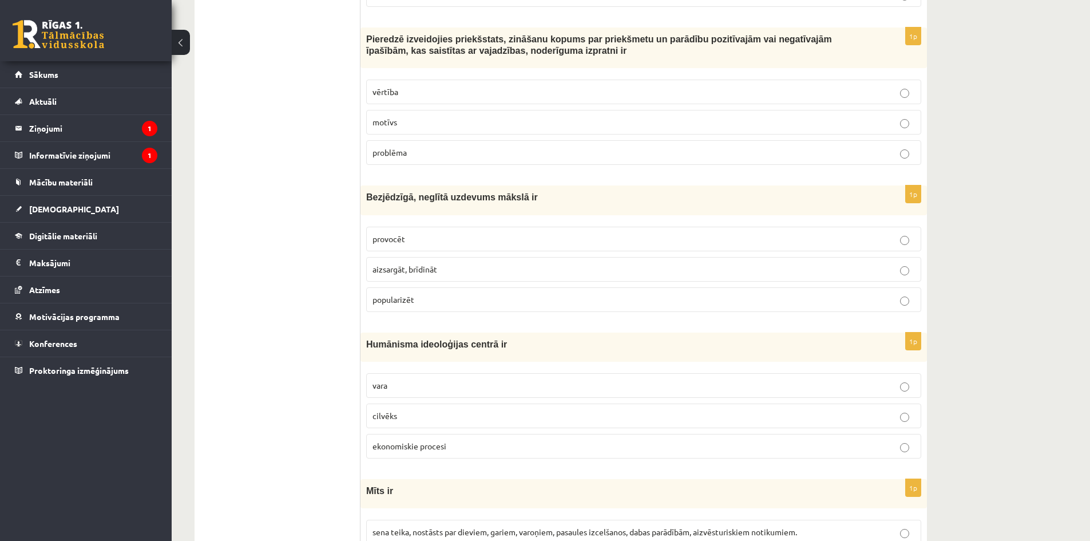
scroll to position [2799, 0]
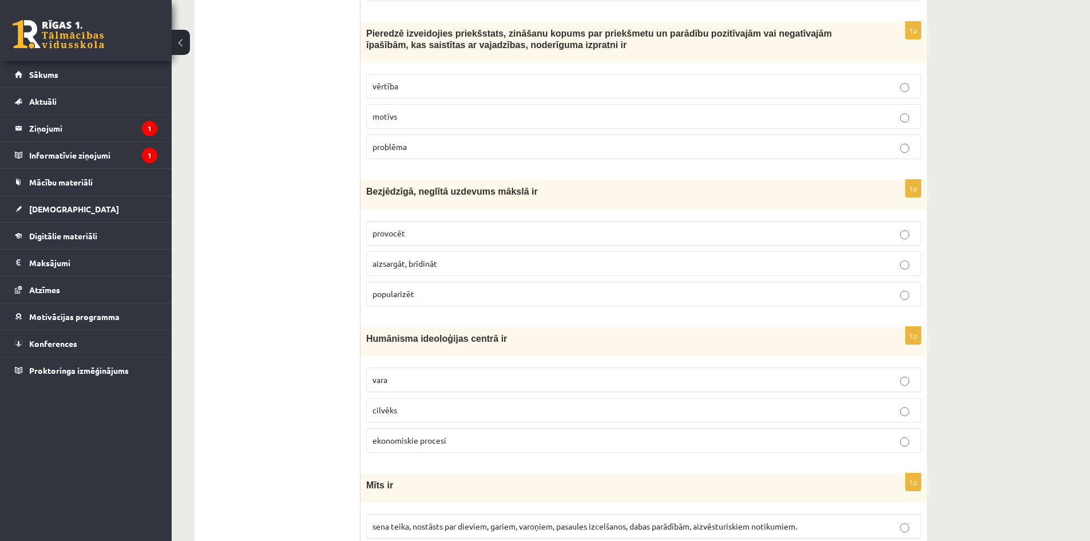
click at [716, 80] on p "vērtība" at bounding box center [643, 86] width 542 height 12
click at [535, 227] on p "provocēt" at bounding box center [643, 233] width 542 height 12
click at [469, 405] on label "cilvēks" at bounding box center [643, 410] width 555 height 25
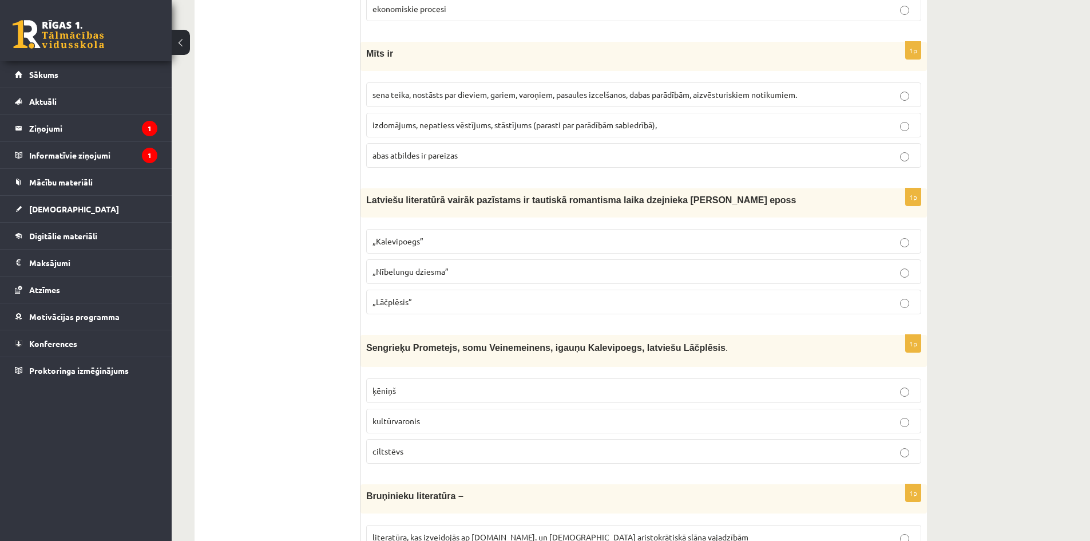
scroll to position [3257, 0]
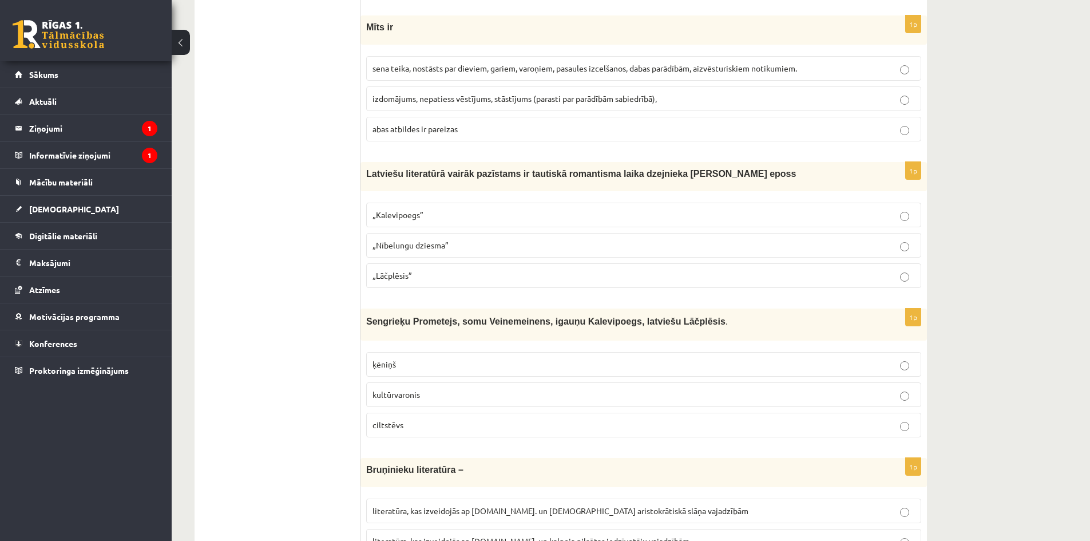
click at [450, 63] on span "sena teika, nostāsts par dieviem, gariem, varoņiem, pasaules izcelšanos, dabas …" at bounding box center [584, 68] width 424 height 10
click at [473, 209] on p "„Kalevipoegs”" at bounding box center [643, 215] width 542 height 12
click at [453, 388] on p "kultūrvaronis" at bounding box center [643, 394] width 542 height 12
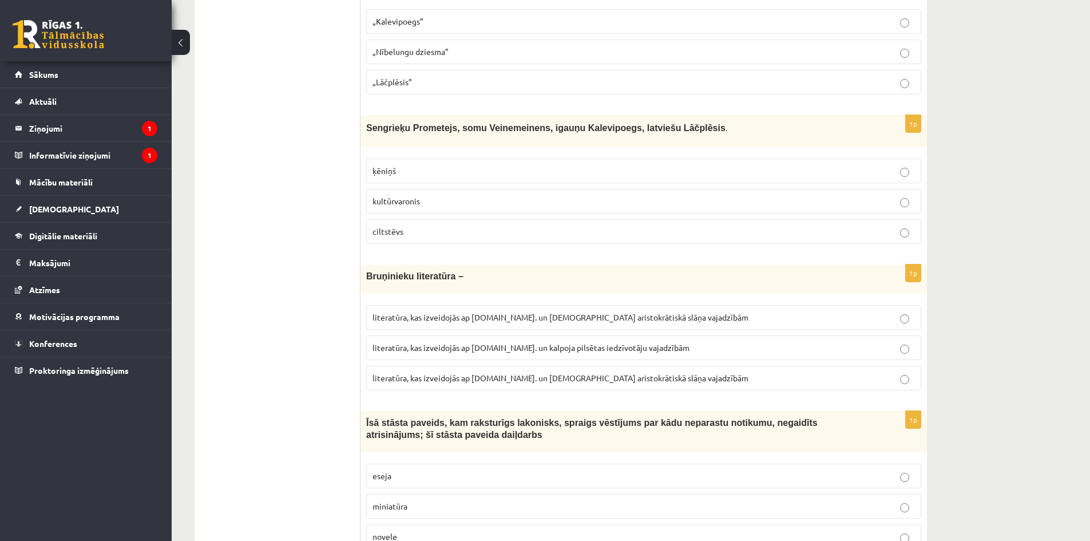
scroll to position [3486, 0]
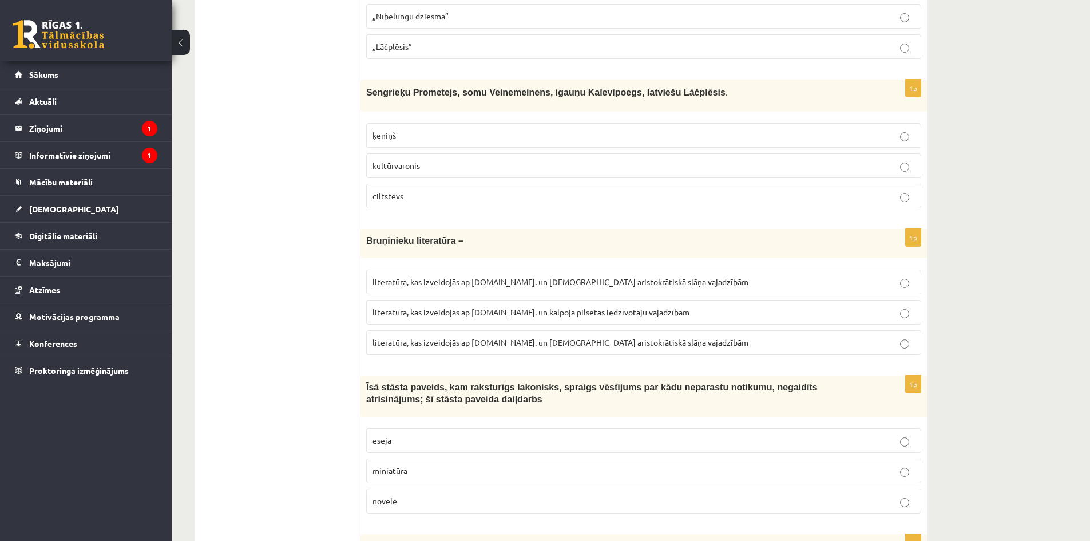
click at [468, 276] on span "literatūra, kas izveidojās ap 20.gs. un kalpoja aristokrātiskā slāņa vajadzībām" at bounding box center [560, 281] width 376 height 10
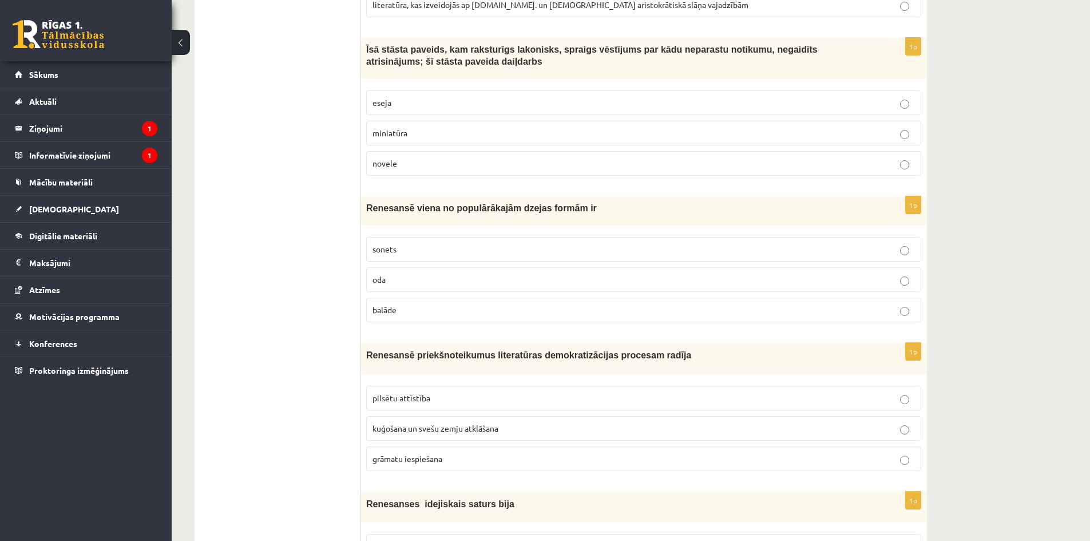
scroll to position [3839, 0]
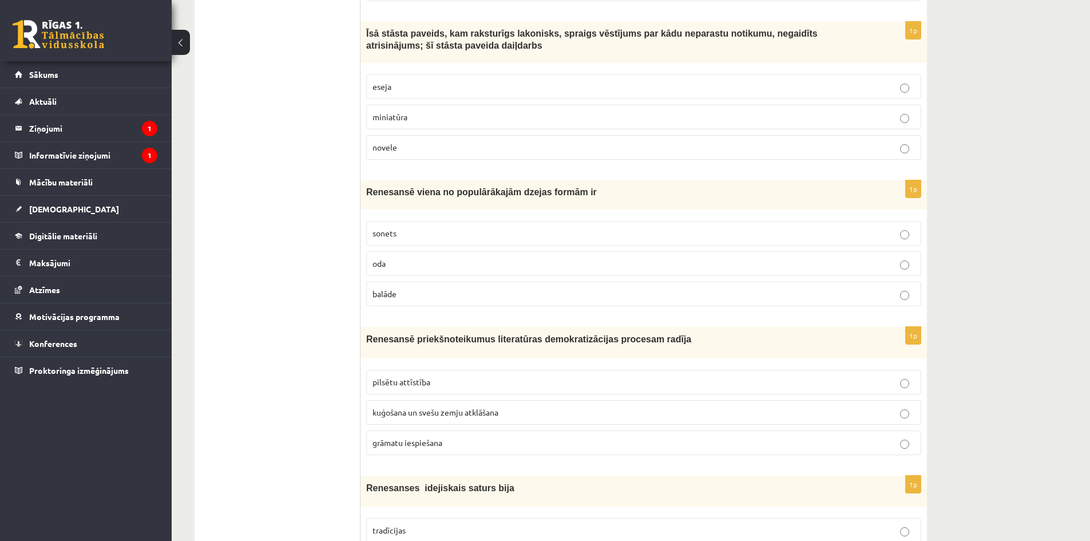
click at [418, 141] on p "novele" at bounding box center [643, 147] width 542 height 12
click at [410, 227] on p "sonets" at bounding box center [643, 233] width 542 height 12
click at [416, 376] on span "pilsētu attīstība" at bounding box center [401, 381] width 58 height 10
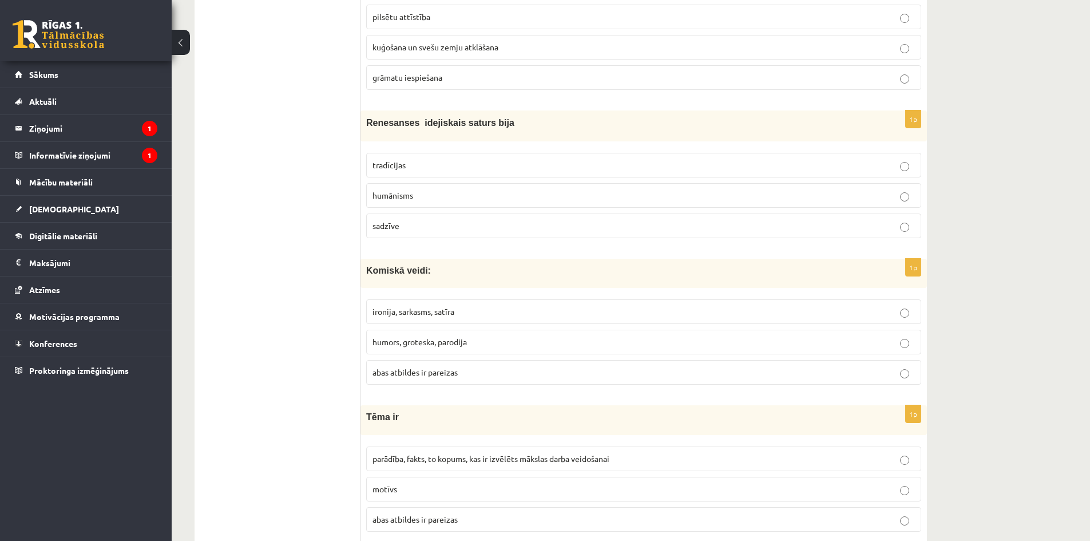
scroll to position [4227, 0]
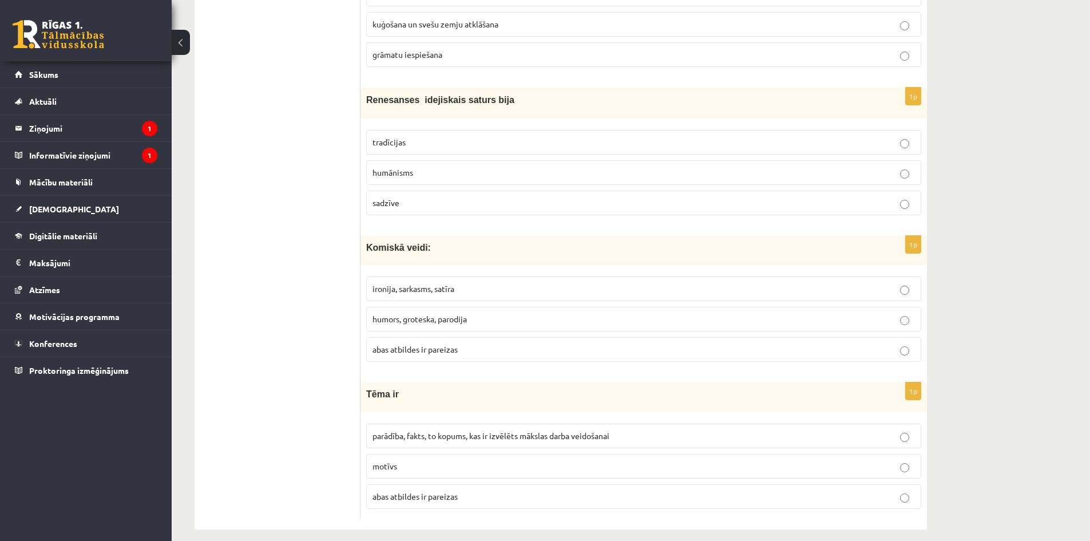
click at [461, 166] on p "humānisms" at bounding box center [643, 172] width 542 height 12
click at [436, 344] on span "abas atbildes ir pareizas" at bounding box center [414, 349] width 85 height 10
click at [426, 491] on span "abas atbildes ir pareizas" at bounding box center [414, 496] width 85 height 10
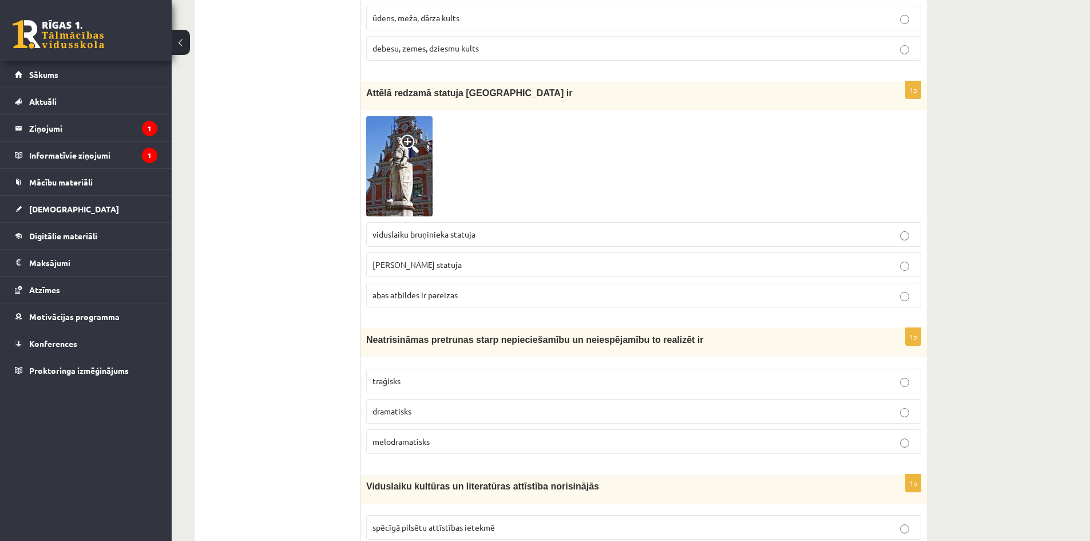
scroll to position [1996, 0]
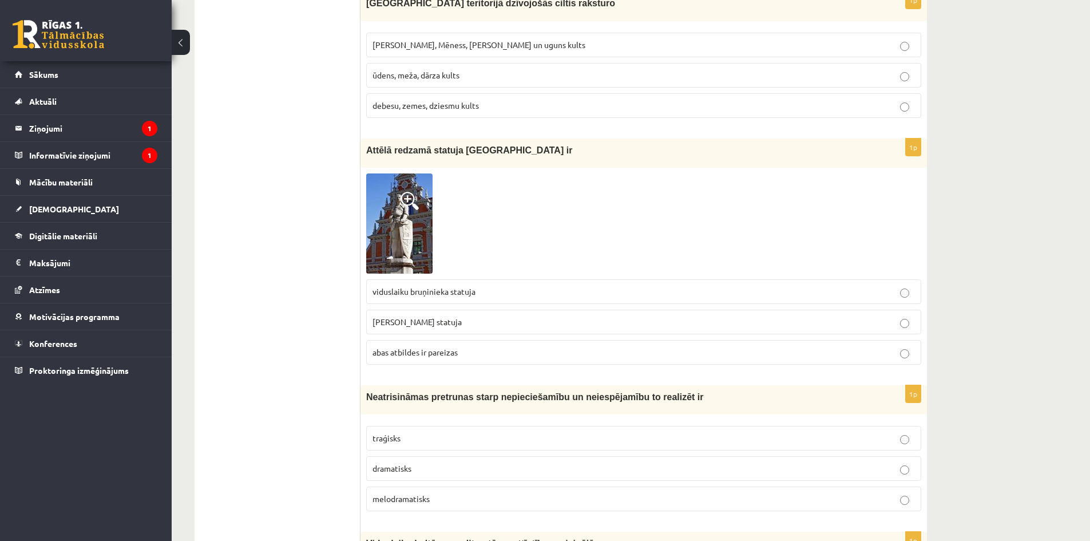
click at [416, 232] on img at bounding box center [399, 223] width 66 height 100
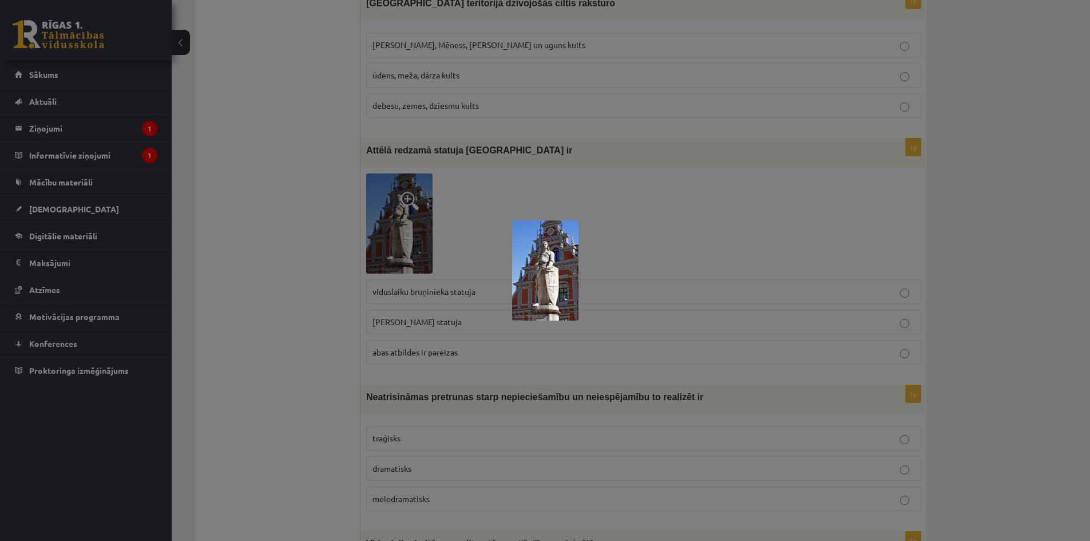
click at [364, 318] on div at bounding box center [545, 270] width 1090 height 541
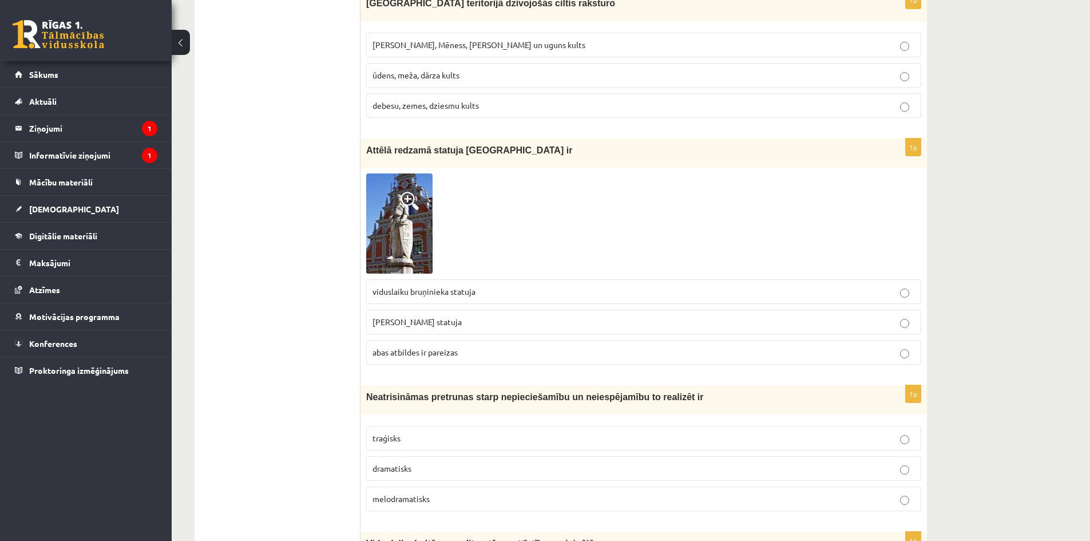
click at [512, 316] on p "Rolanda statuja" at bounding box center [643, 322] width 542 height 12
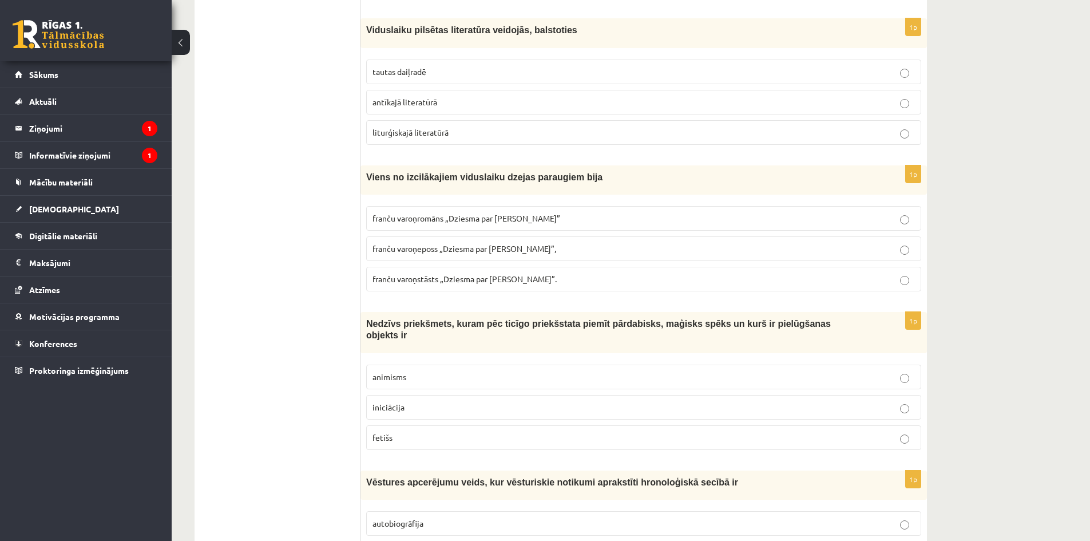
scroll to position [0, 0]
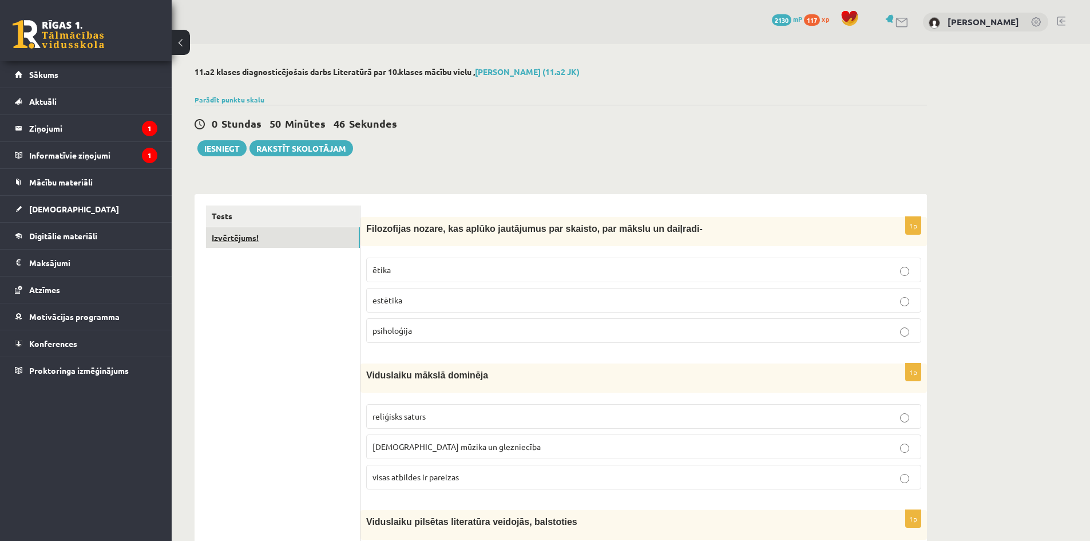
click at [239, 248] on link "Izvērtējums!" at bounding box center [283, 237] width 154 height 21
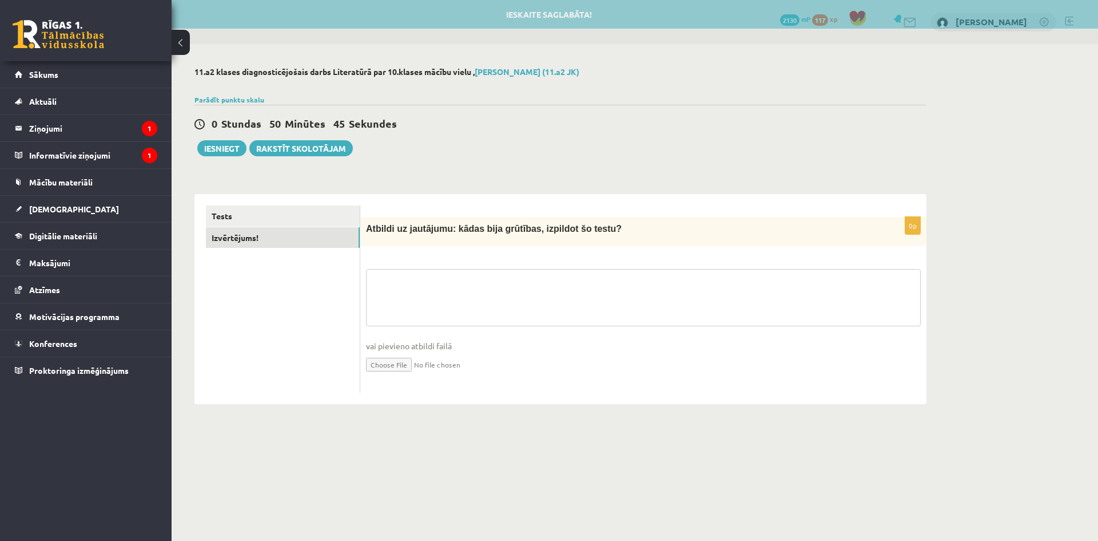
click at [462, 319] on textarea at bounding box center [643, 297] width 555 height 57
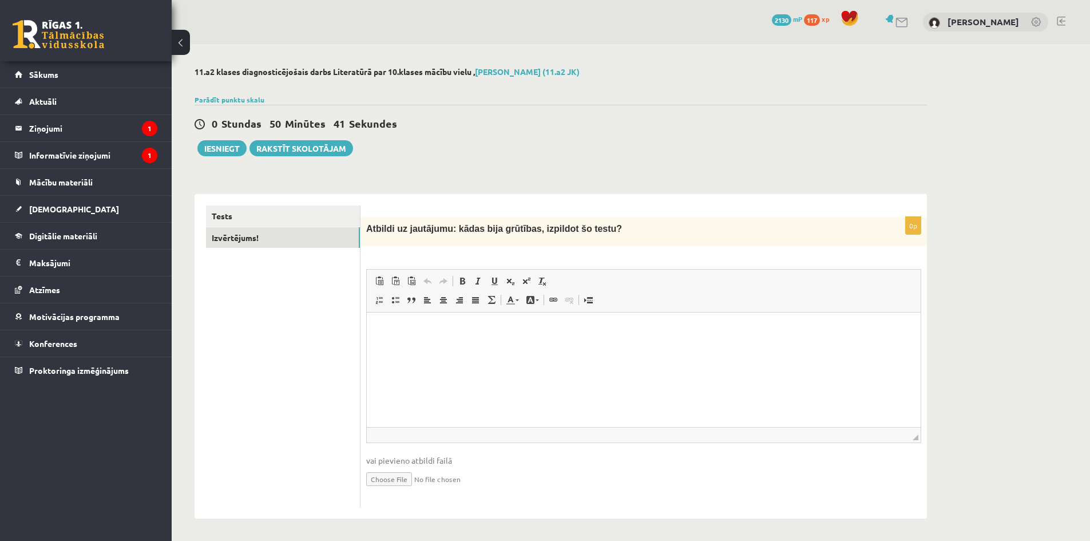
click at [570, 347] on html at bounding box center [644, 329] width 554 height 35
click at [224, 154] on button "Iesniegt" at bounding box center [221, 148] width 49 height 16
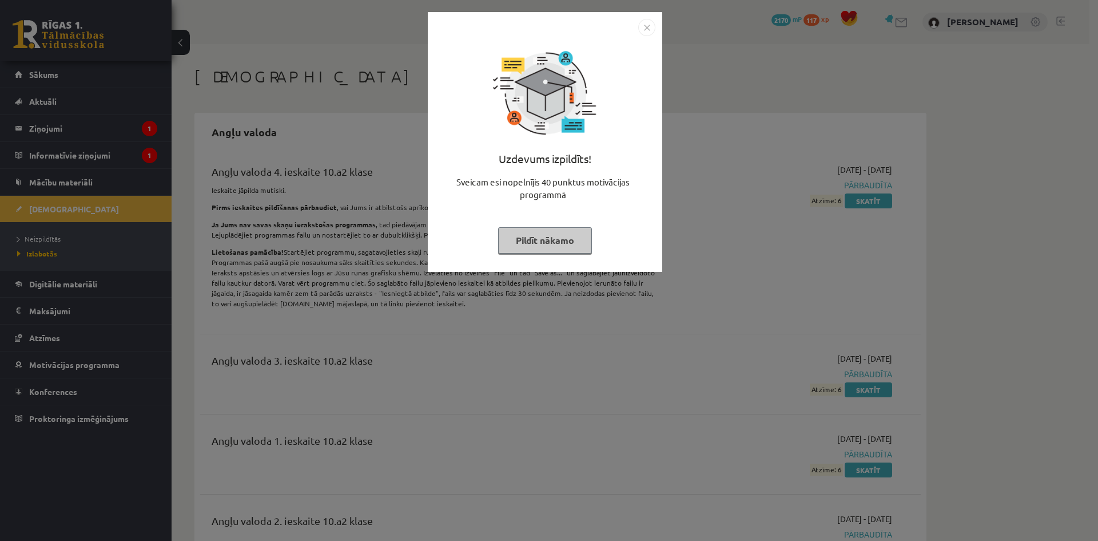
click at [645, 22] on img "Close" at bounding box center [646, 27] width 17 height 17
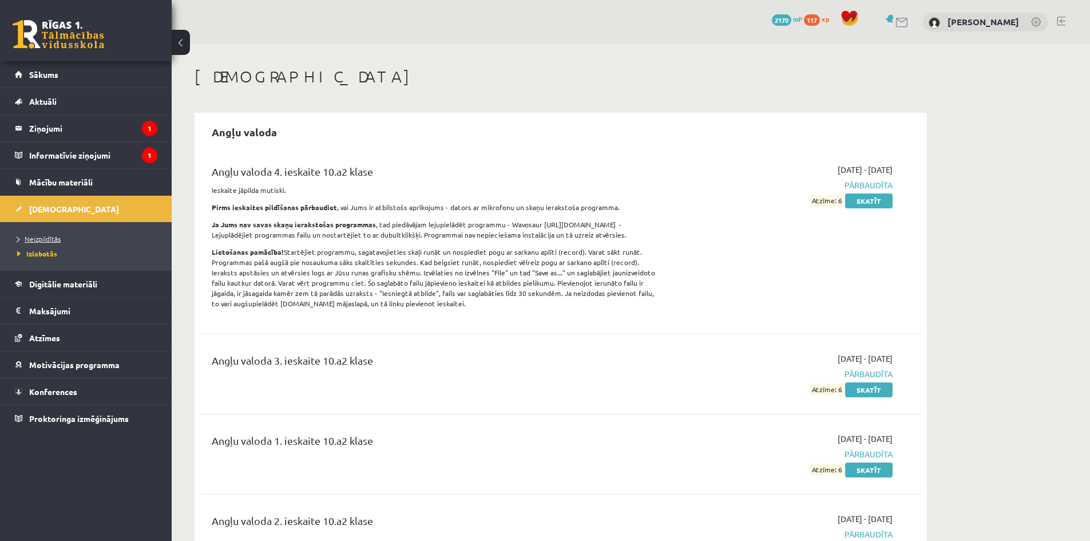
click at [29, 236] on span "Neizpildītās" at bounding box center [38, 238] width 43 height 9
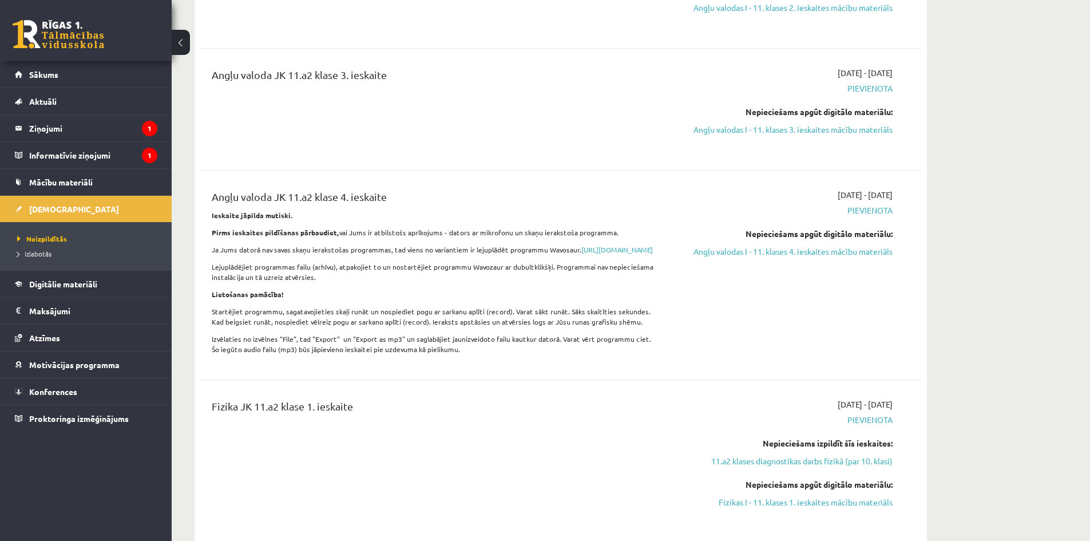
scroll to position [572, 0]
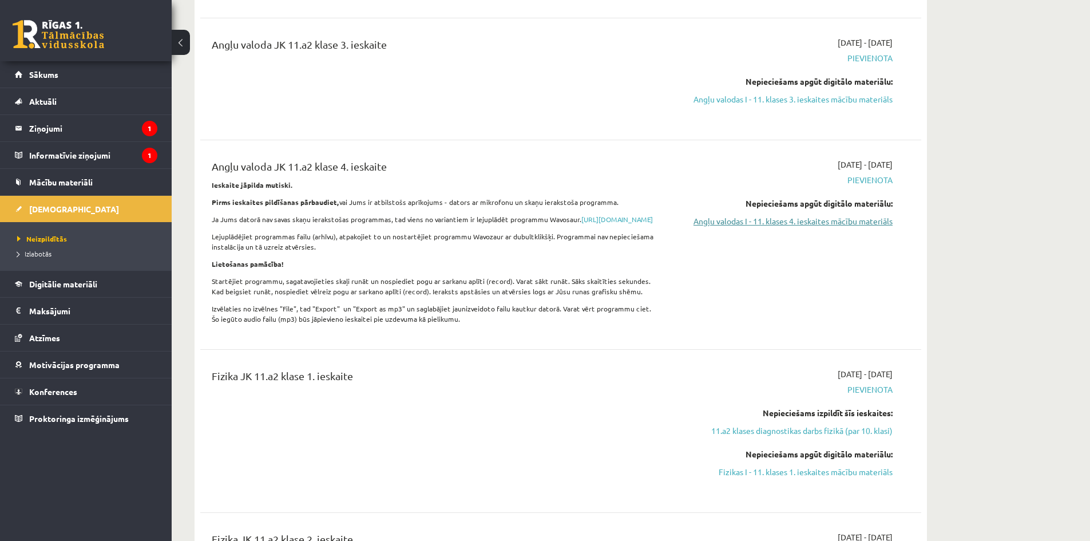
click at [715, 221] on link "Angļu valodas I - 11. klases 4. ieskaites mācību materiāls" at bounding box center [785, 221] width 216 height 12
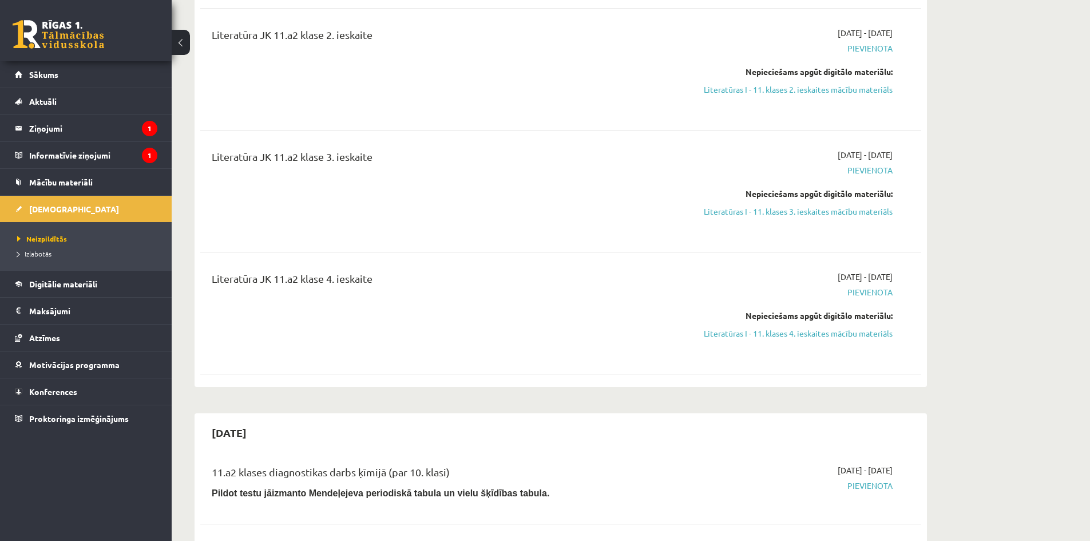
scroll to position [2288, 0]
